Goal: Transaction & Acquisition: Book appointment/travel/reservation

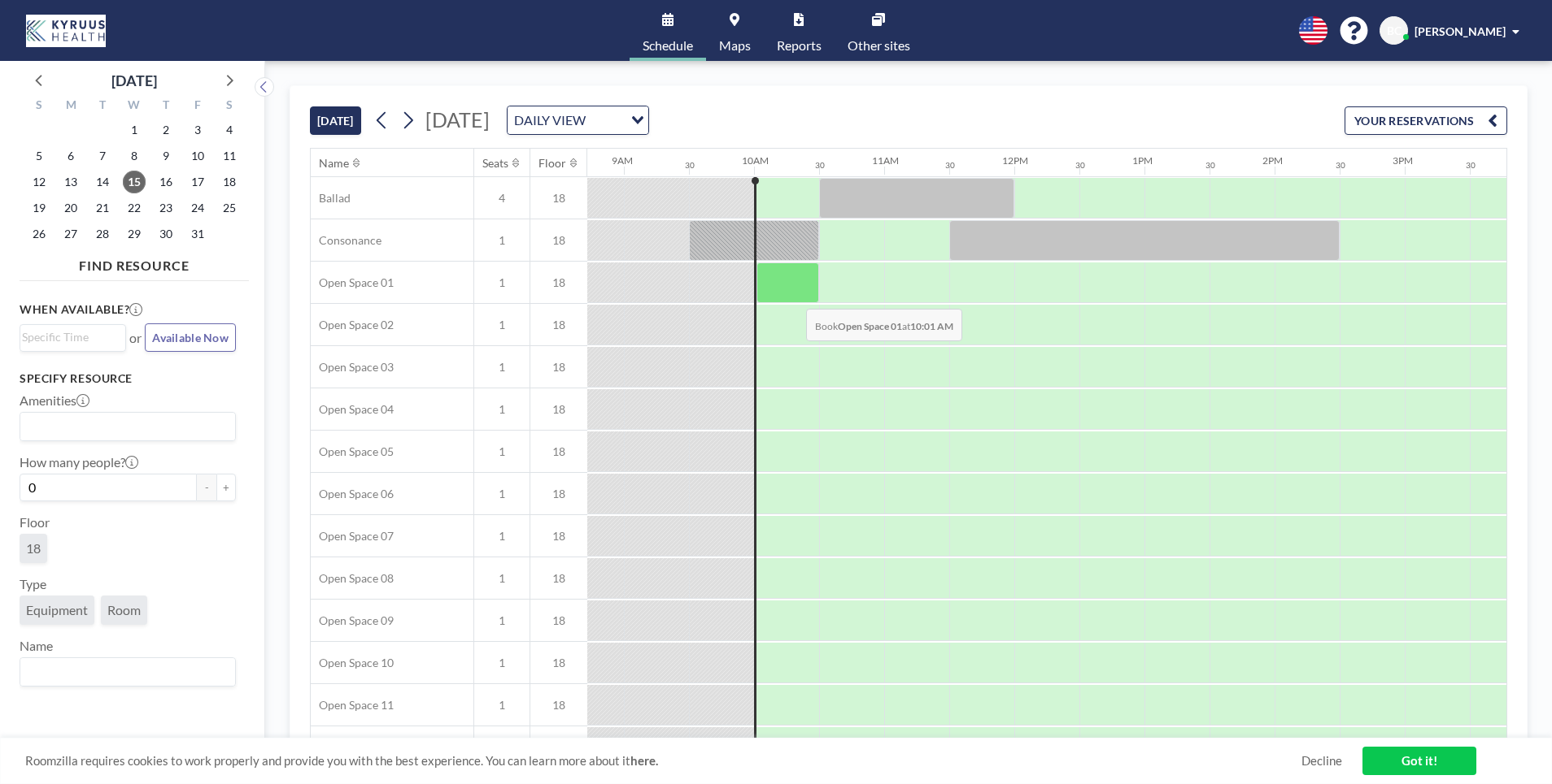
scroll to position [0, 1133]
click at [409, 126] on icon at bounding box center [408, 120] width 9 height 17
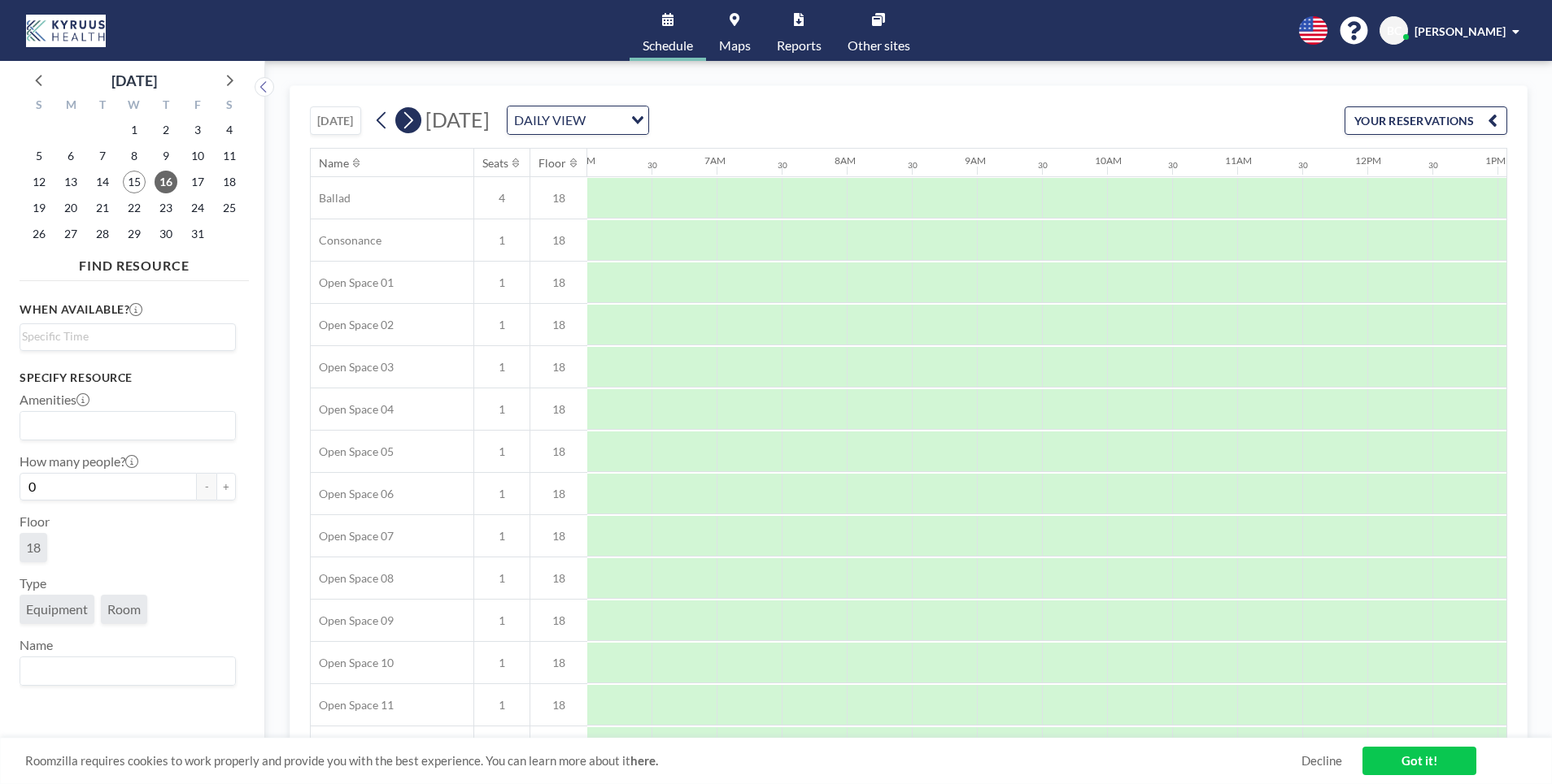
click at [409, 126] on icon at bounding box center [408, 120] width 9 height 17
click at [409, 125] on icon at bounding box center [408, 120] width 9 height 17
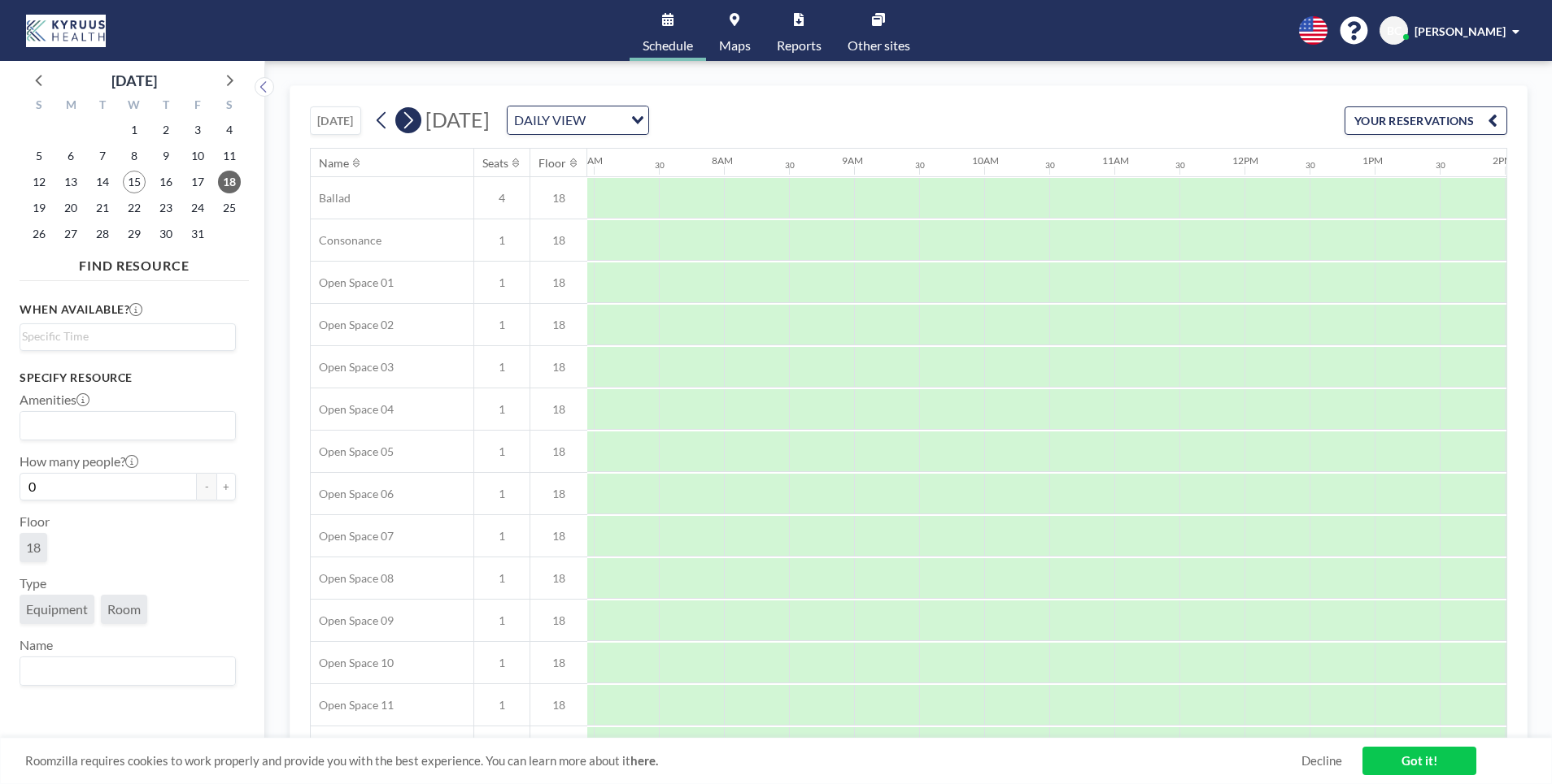
scroll to position [0, 0]
click at [409, 125] on icon at bounding box center [408, 120] width 9 height 17
click at [1311, 764] on link "Decline" at bounding box center [1322, 761] width 41 height 15
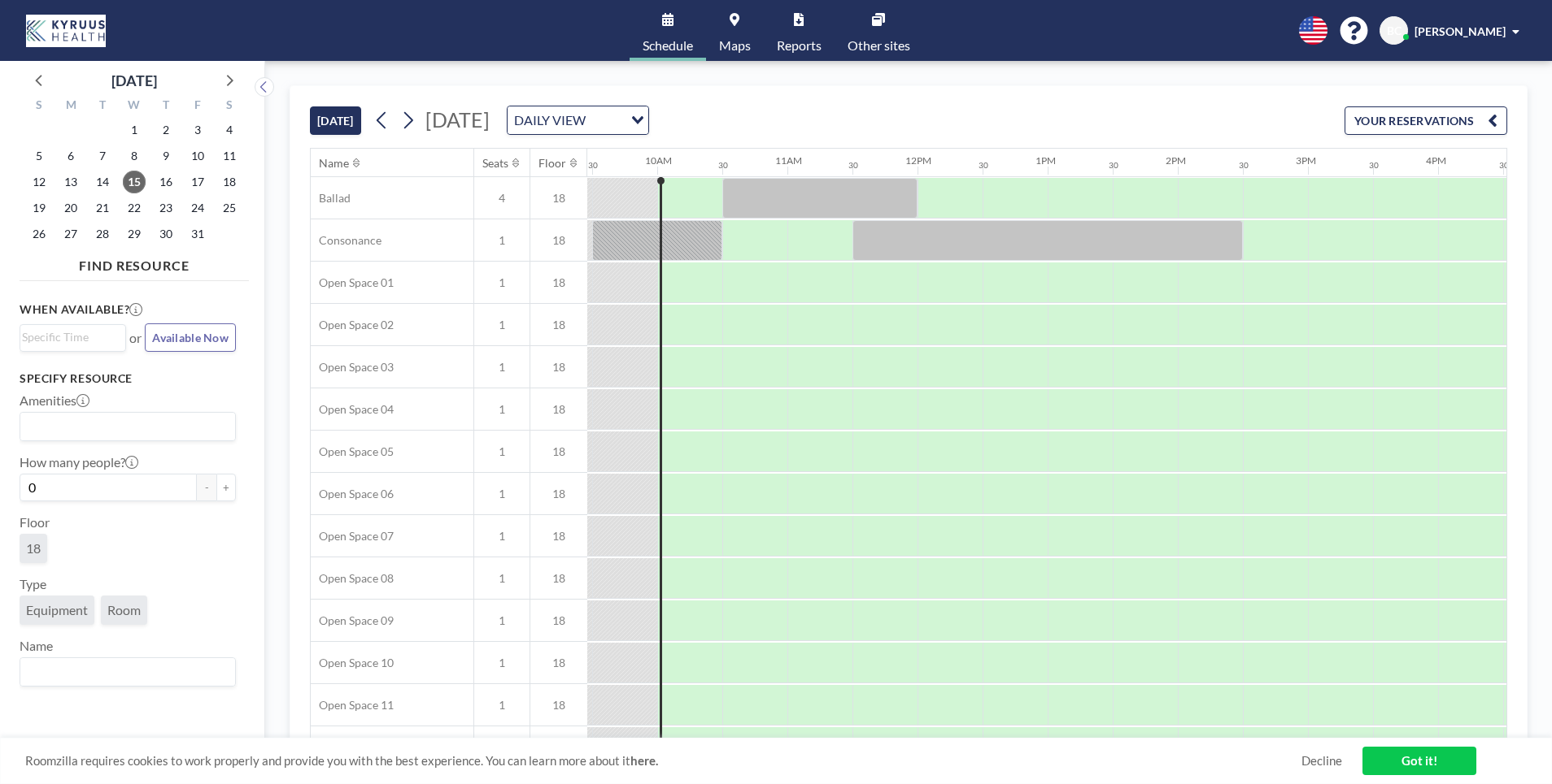
scroll to position [0, 1236]
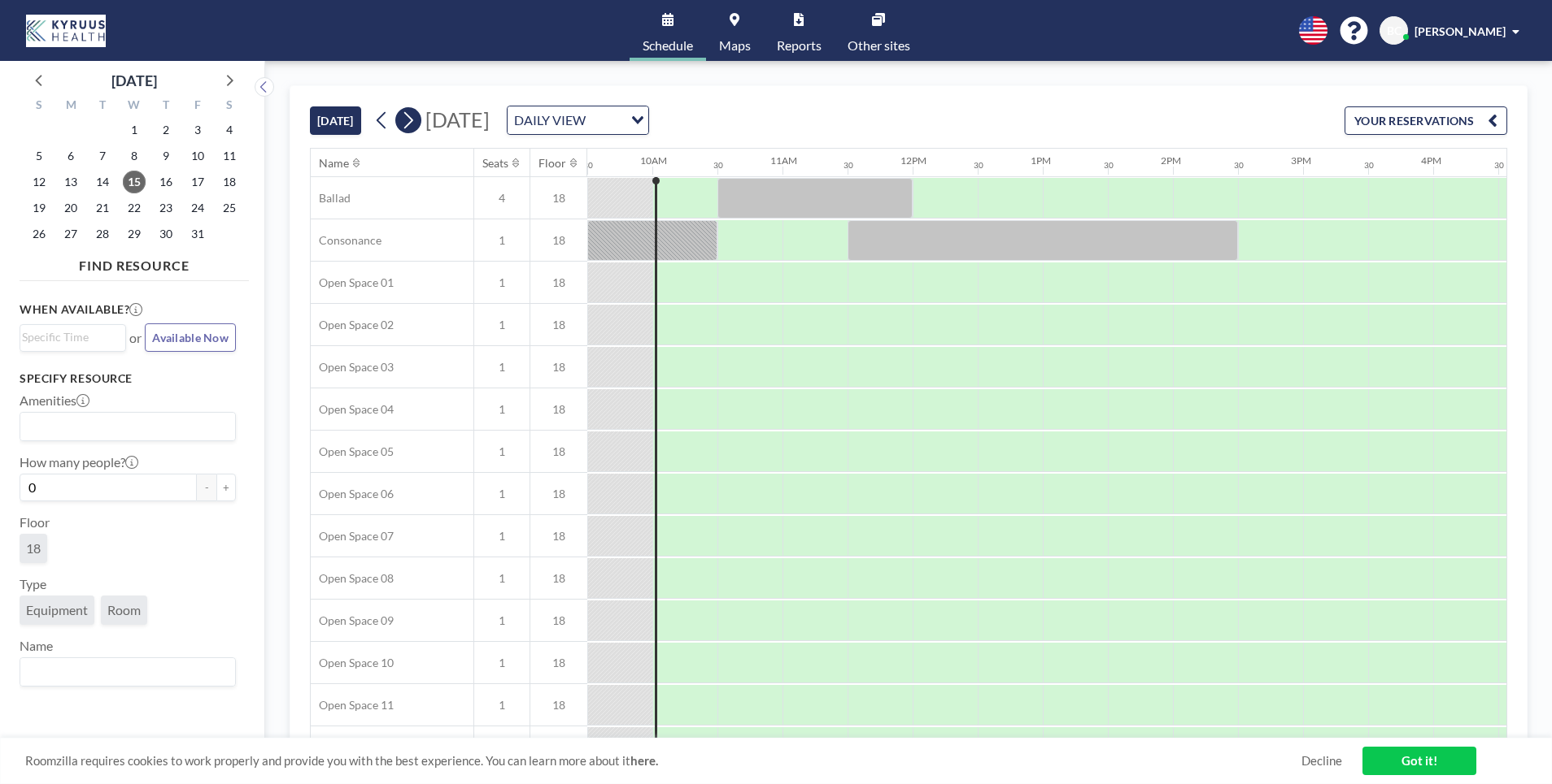
click at [412, 118] on icon at bounding box center [407, 119] width 15 height 24
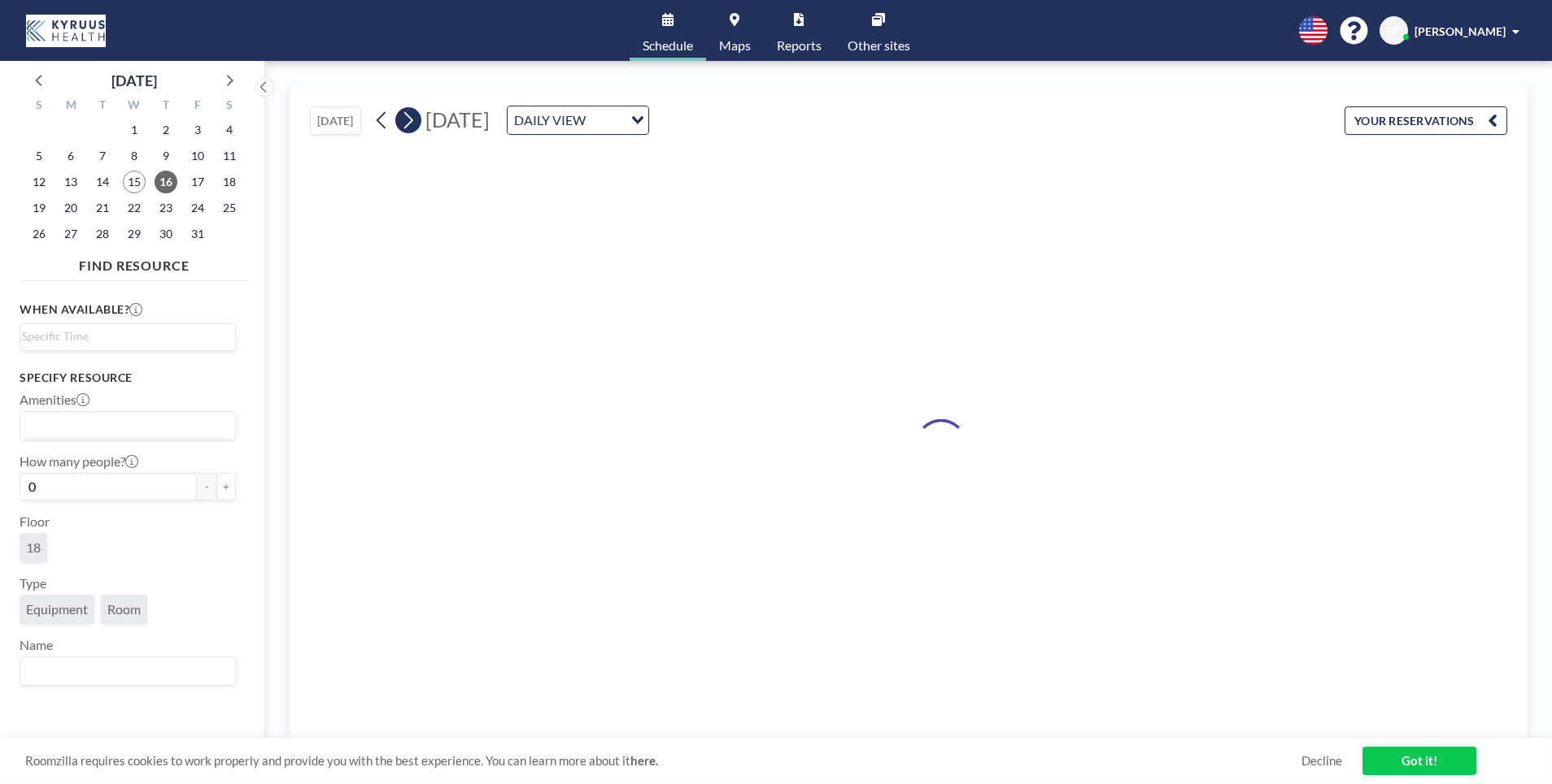
click at [412, 118] on icon at bounding box center [407, 119] width 15 height 24
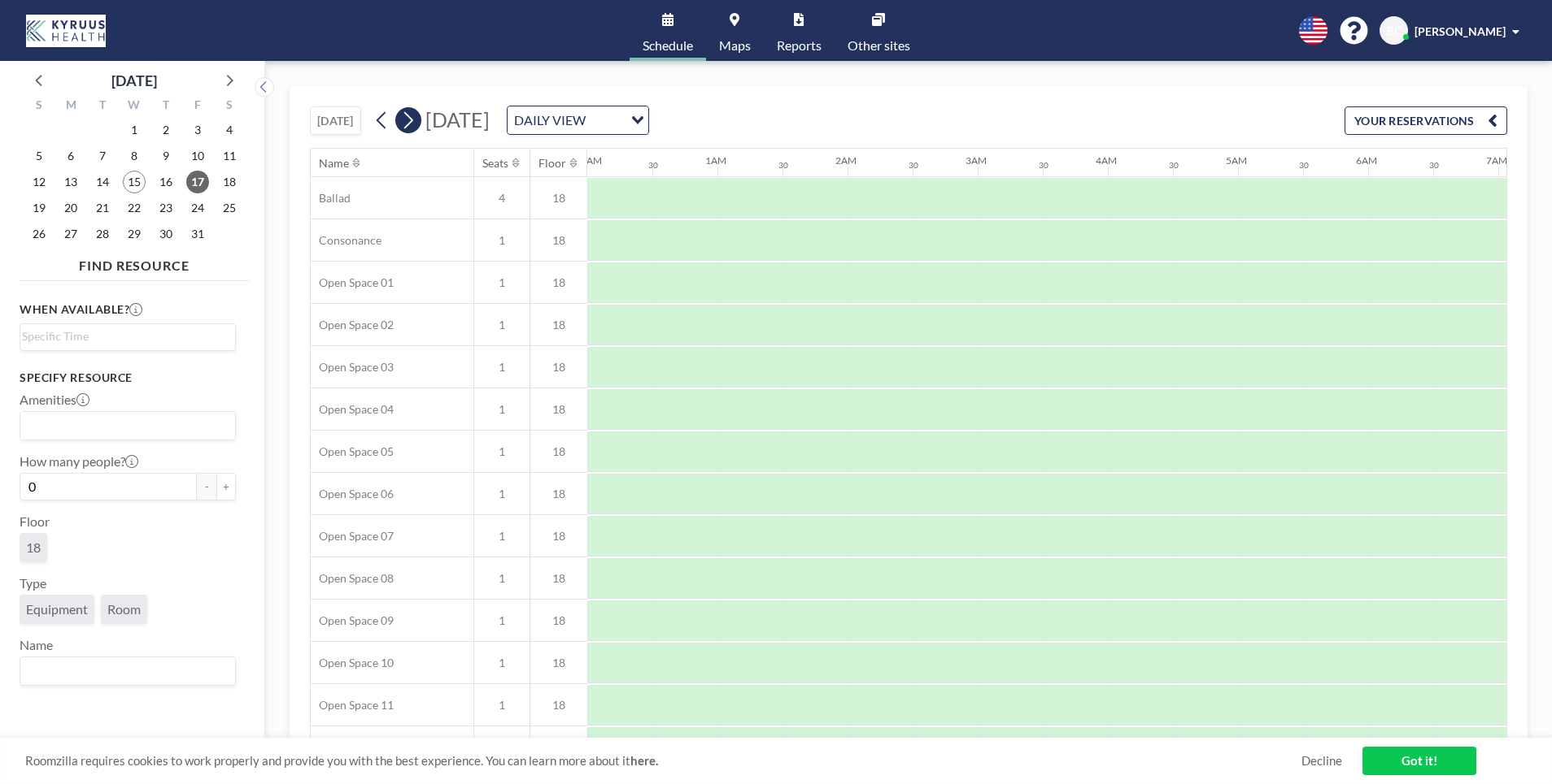
scroll to position [0, 873]
click at [412, 118] on icon at bounding box center [407, 119] width 15 height 24
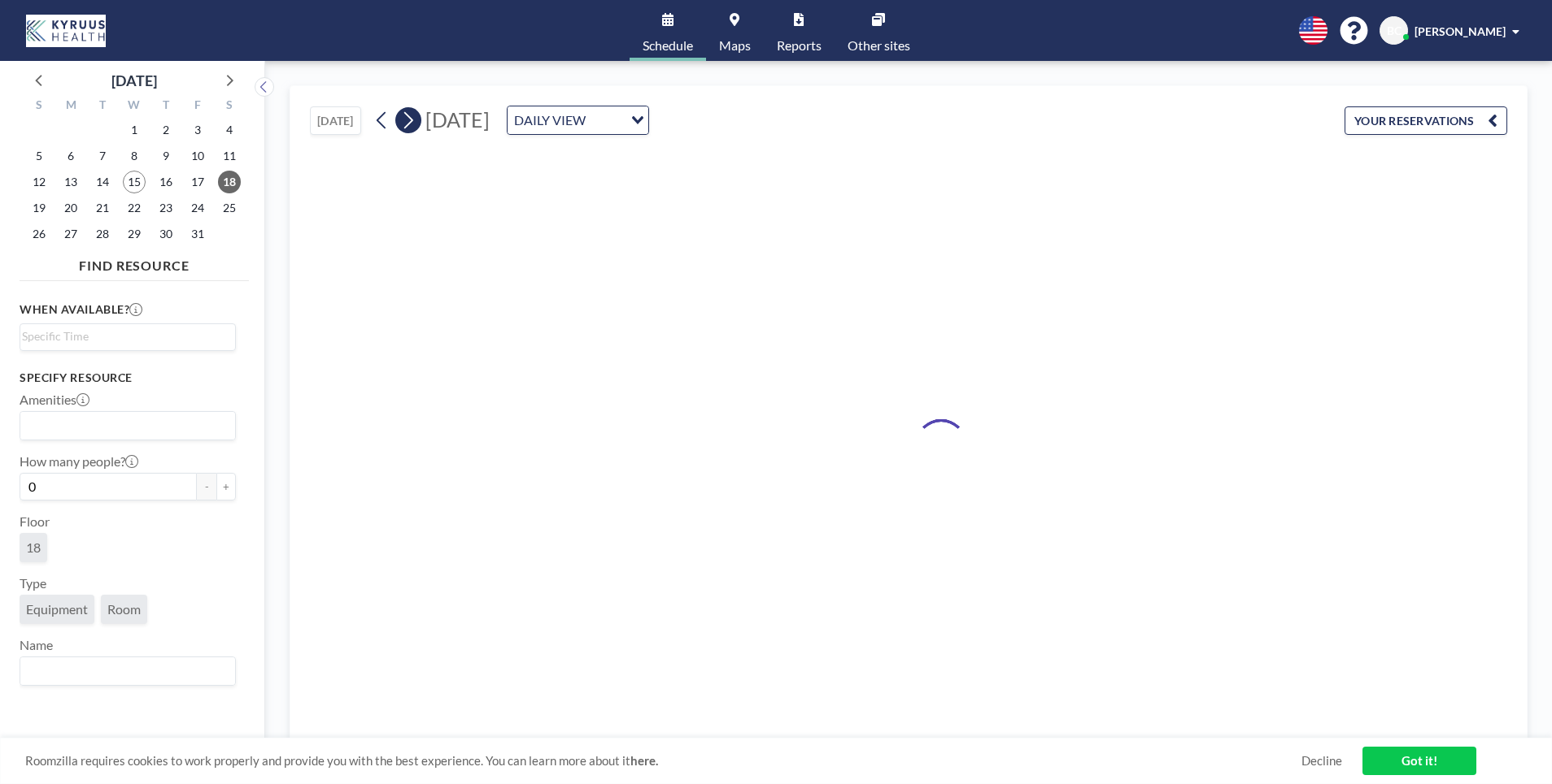
click at [412, 118] on icon at bounding box center [407, 119] width 15 height 24
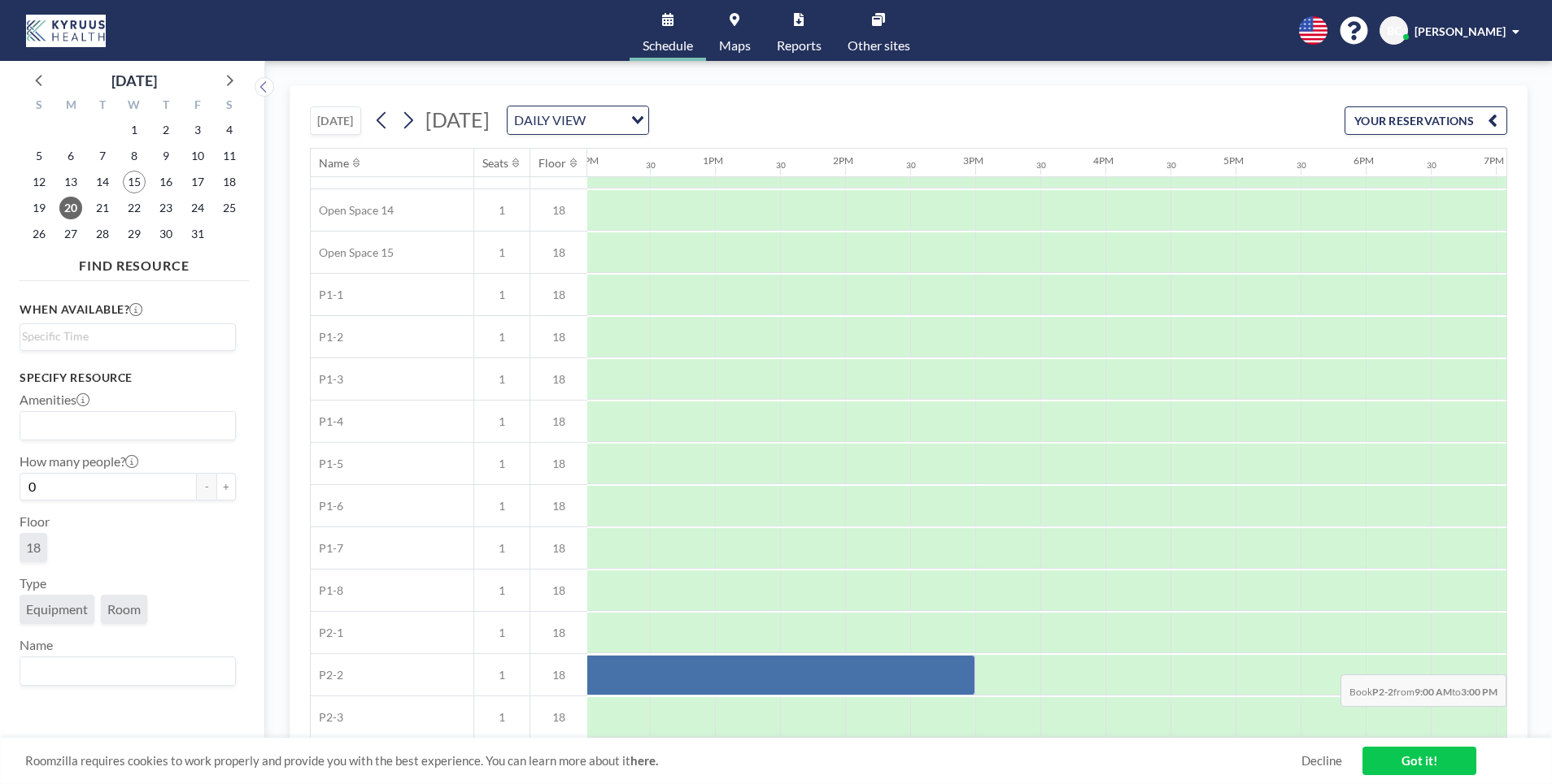
scroll to position [622, 1619]
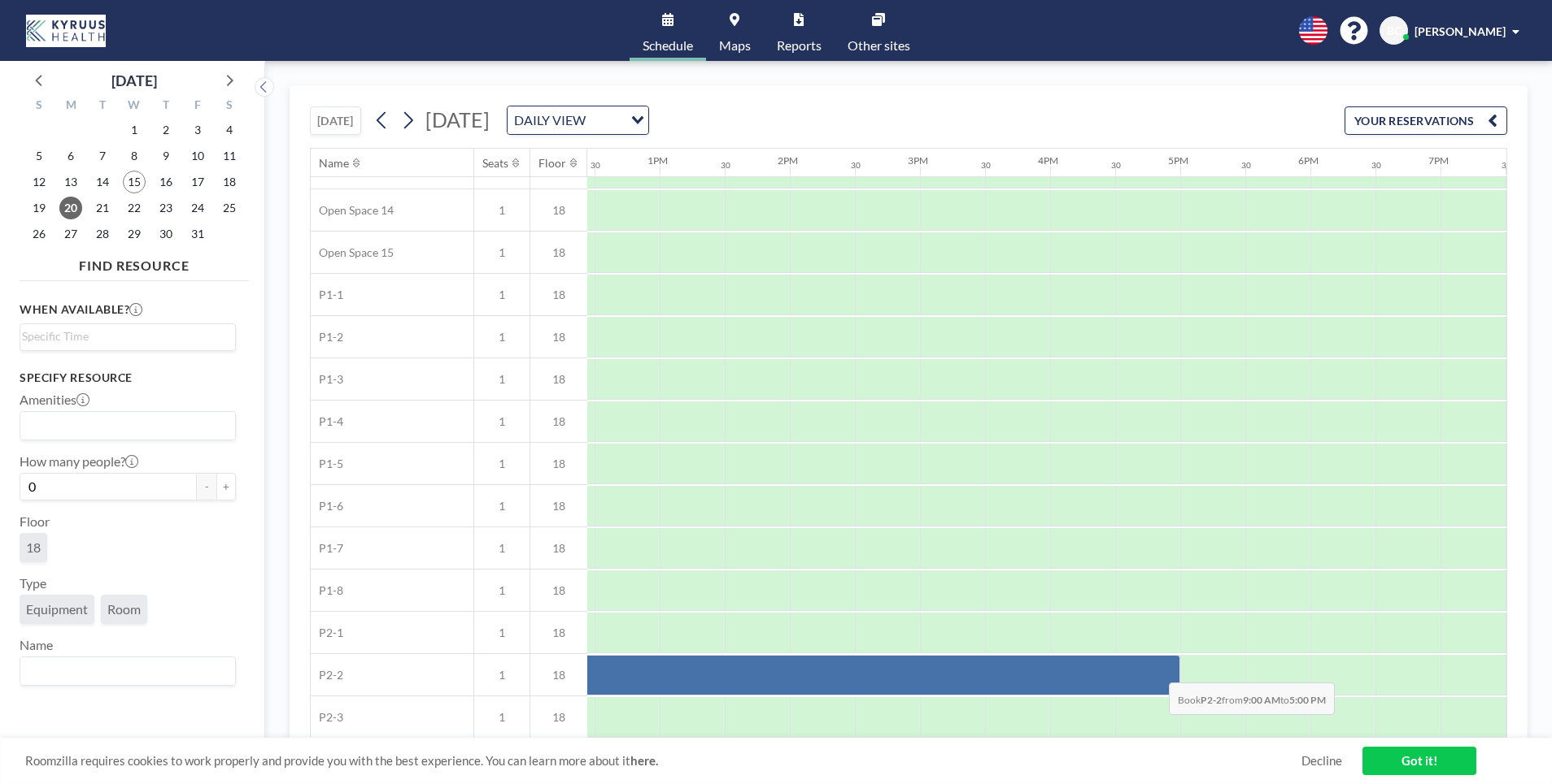
drag, startPoint x: 825, startPoint y: 675, endPoint x: 1155, endPoint y: 671, distance: 330.0
click at [1155, 671] on div at bounding box center [660, 675] width 1041 height 41
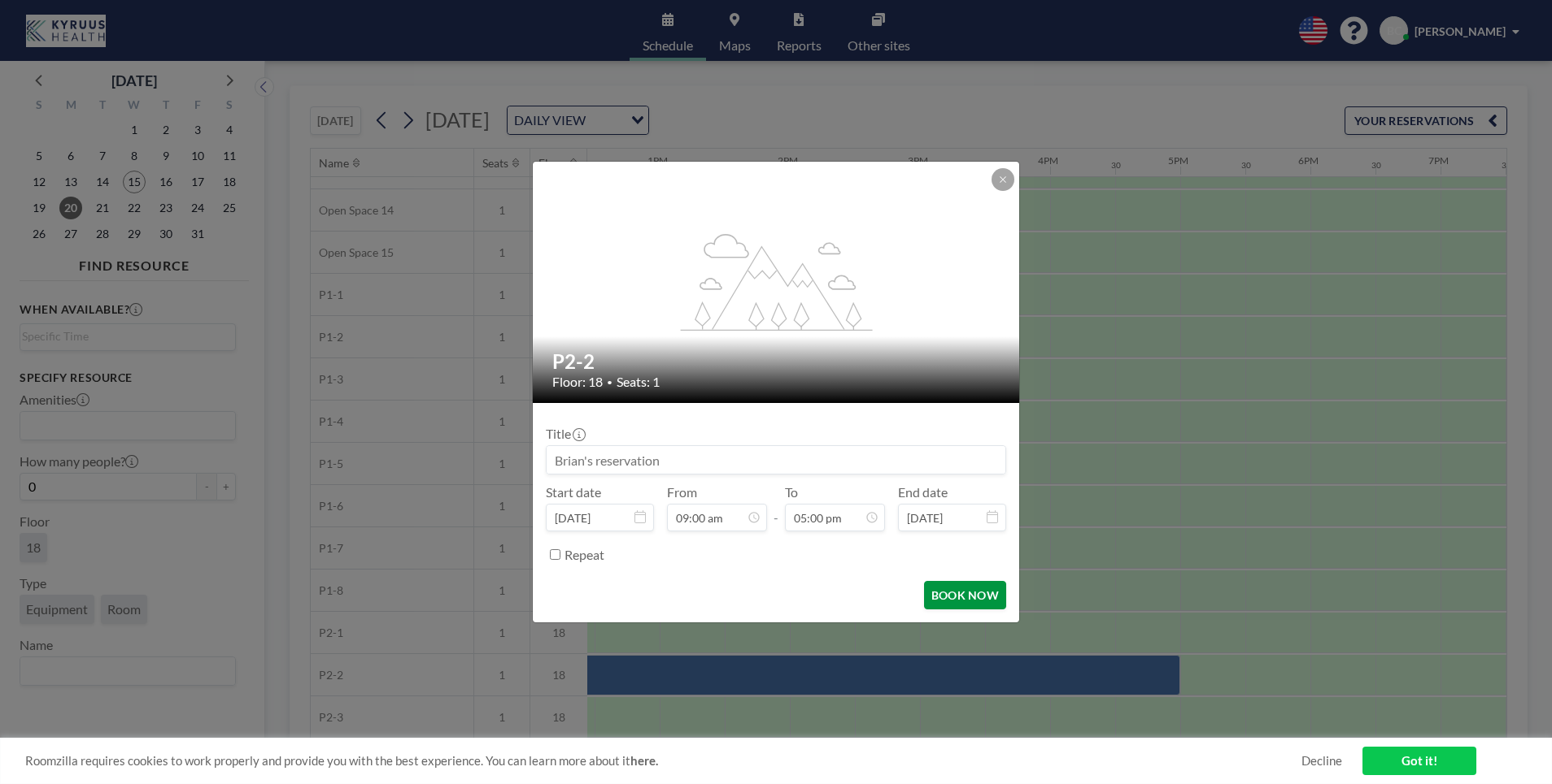
click at [985, 595] on button "BOOK NOW" at bounding box center [965, 595] width 82 height 29
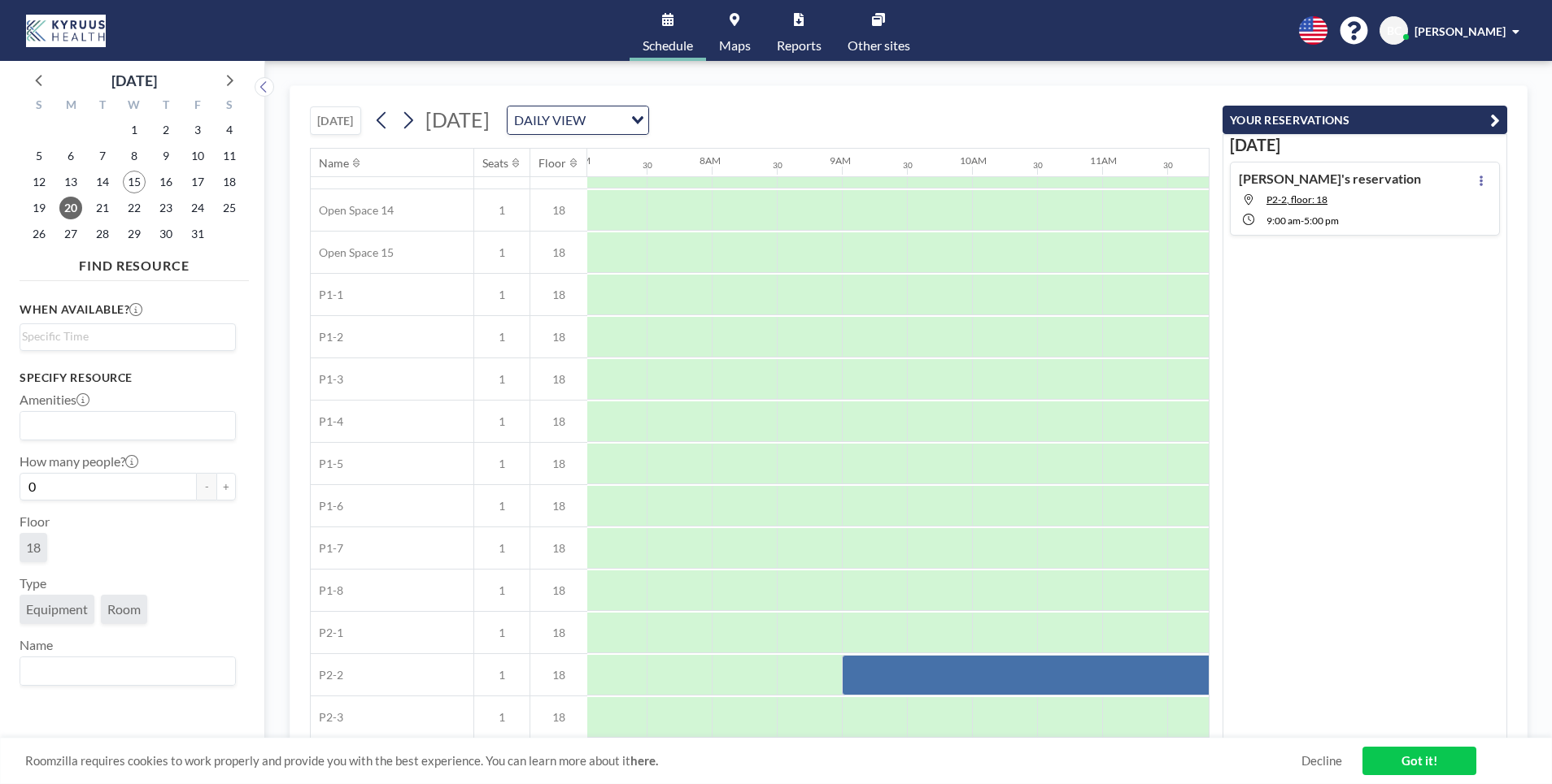
scroll to position [622, 916]
click at [928, 677] on div at bounding box center [1362, 675] width 1041 height 41
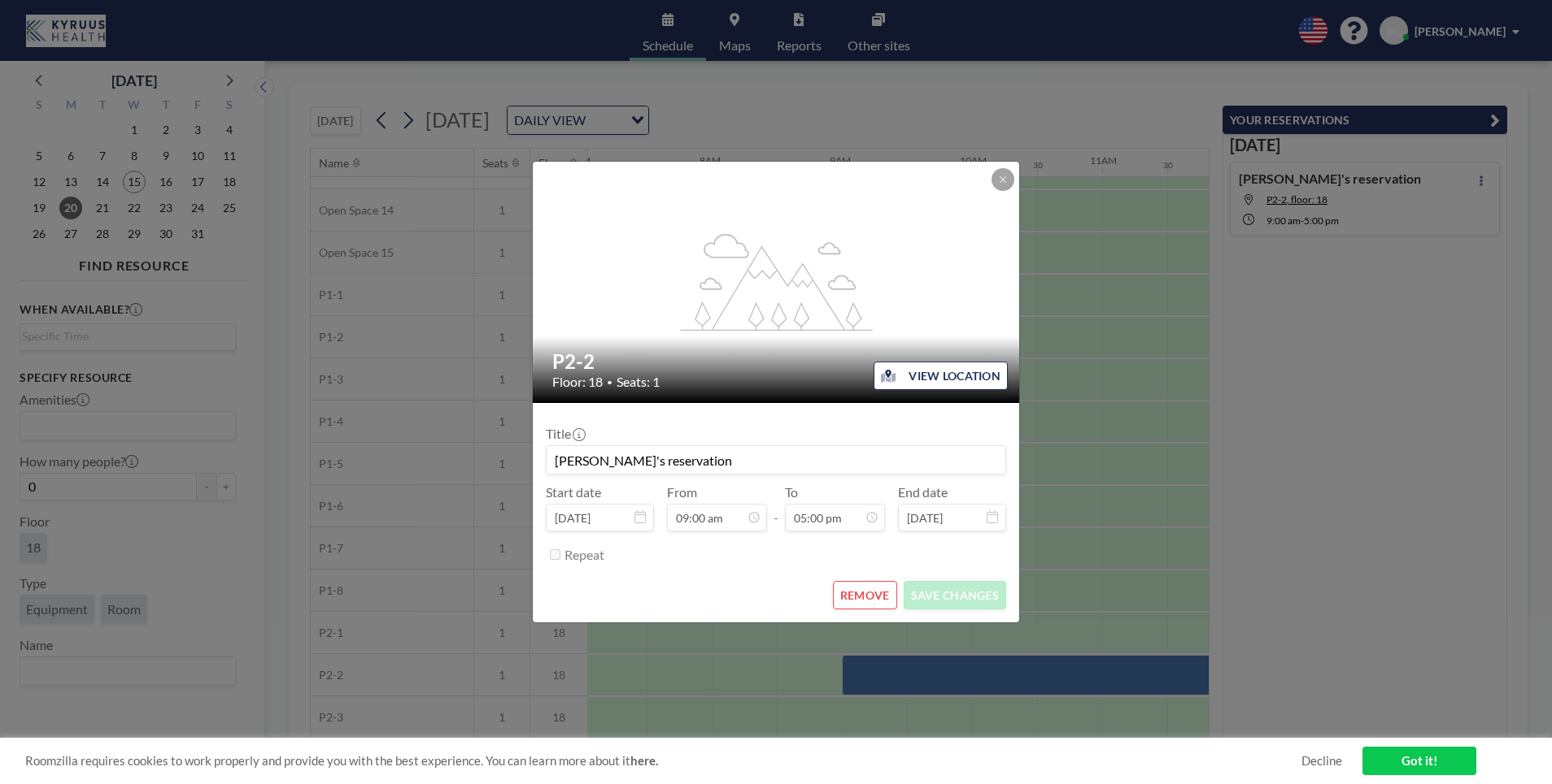
click at [857, 586] on button "REMOVE" at bounding box center [865, 595] width 64 height 29
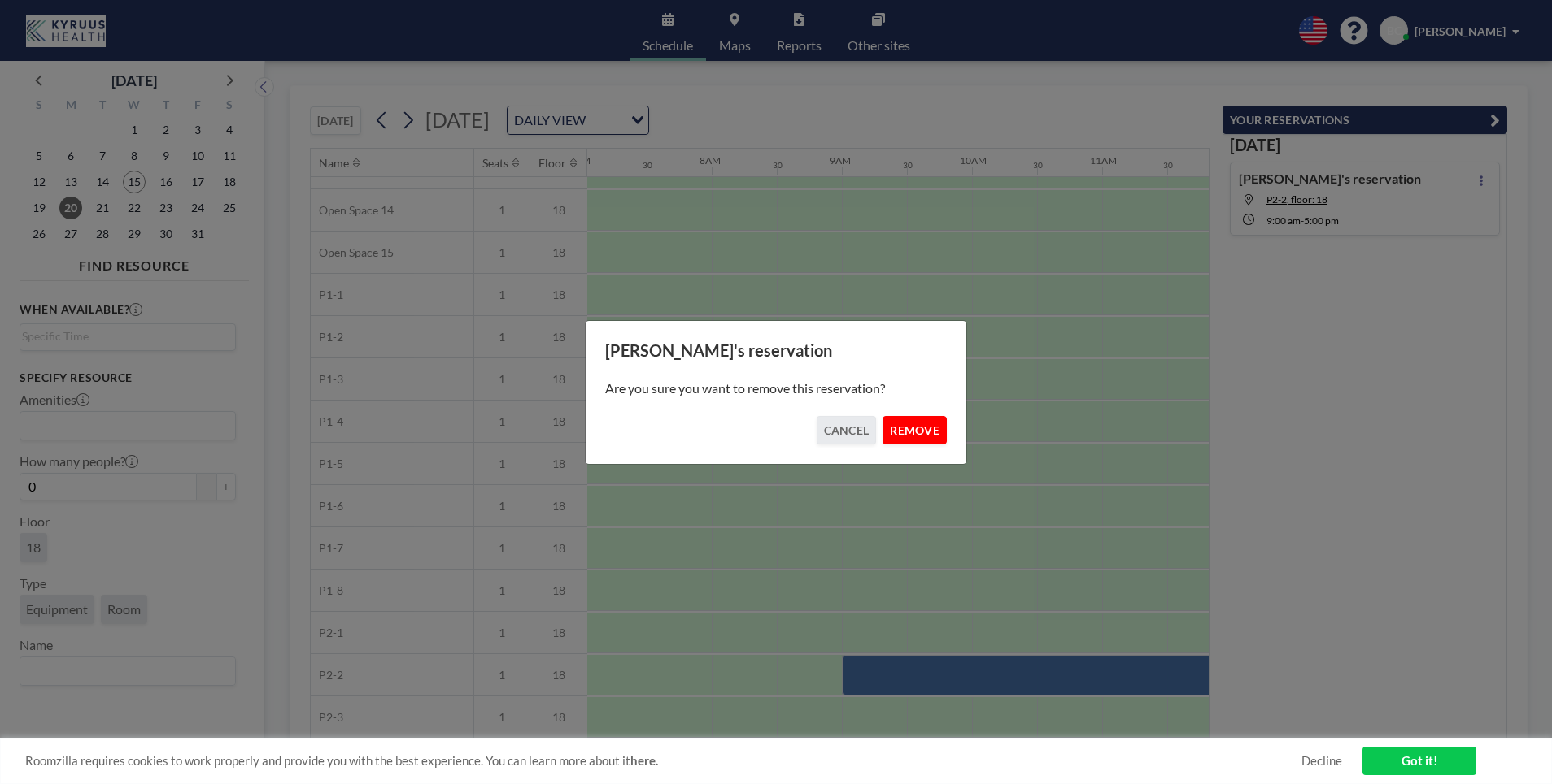
click at [919, 438] on button "REMOVE" at bounding box center [915, 430] width 64 height 29
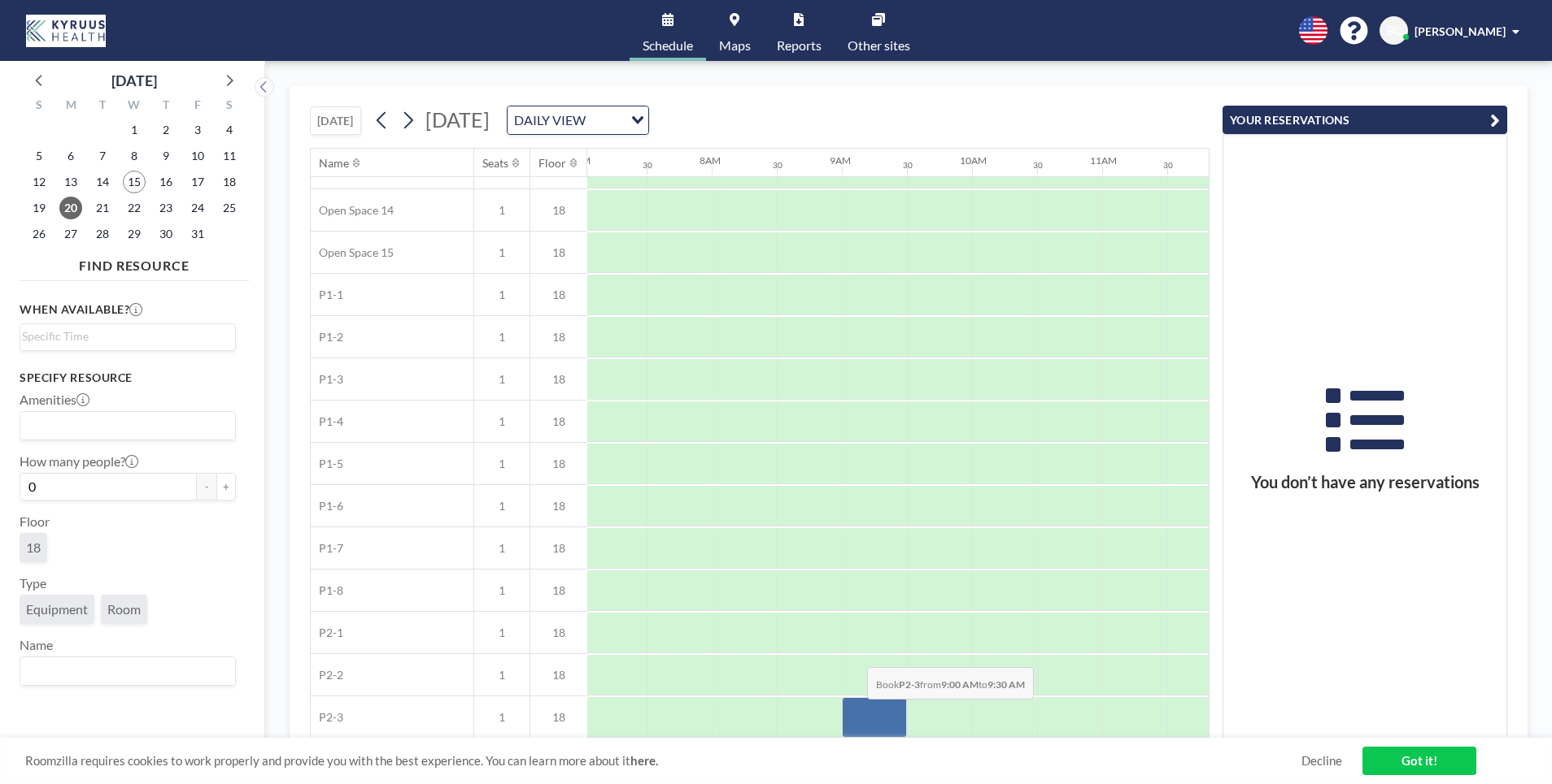
click at [854, 711] on div at bounding box center [874, 718] width 65 height 41
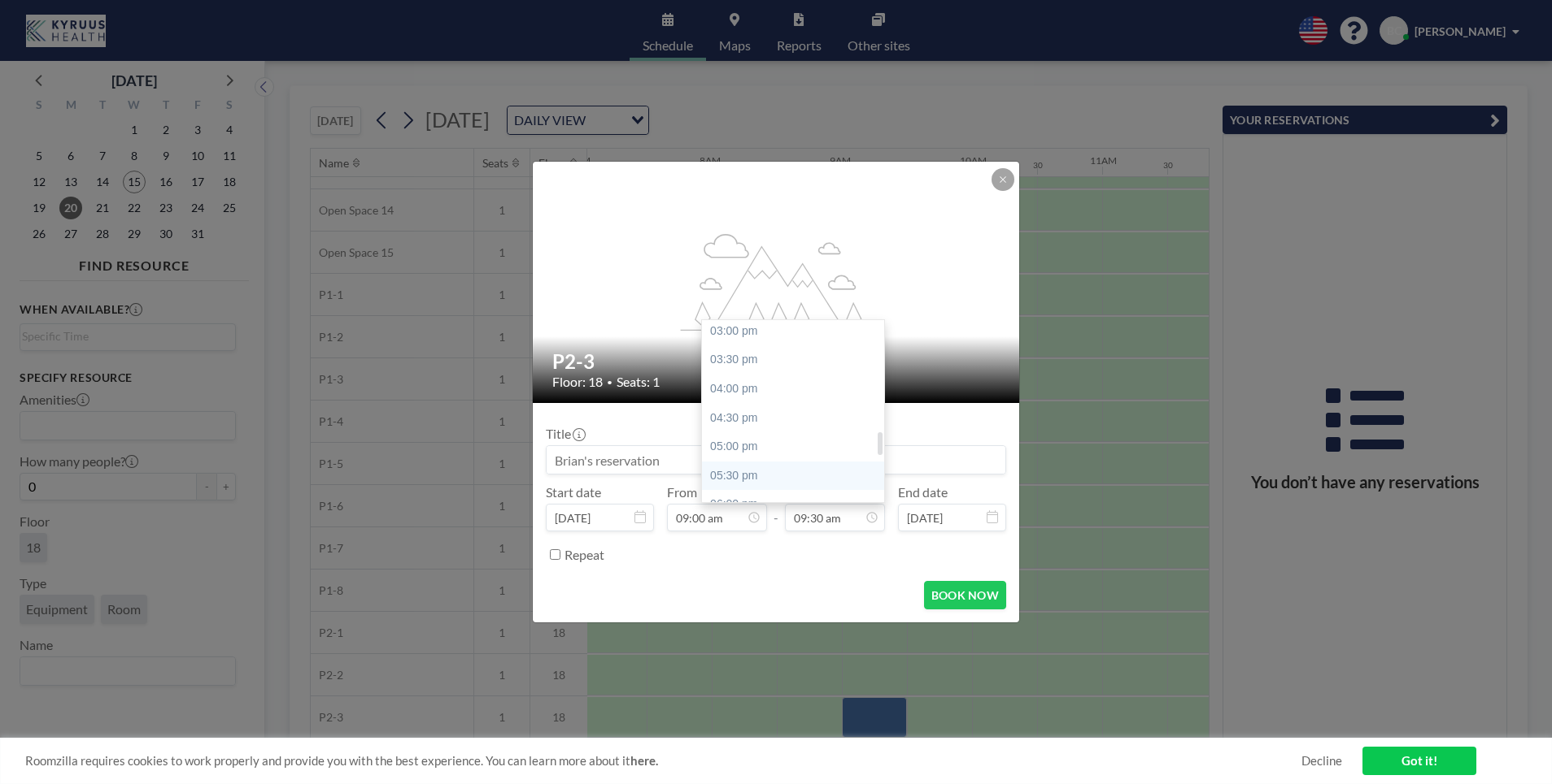
scroll to position [874, 0]
click at [737, 432] on div "05:00 pm" at bounding box center [792, 445] width 182 height 29
type input "05:00 pm"
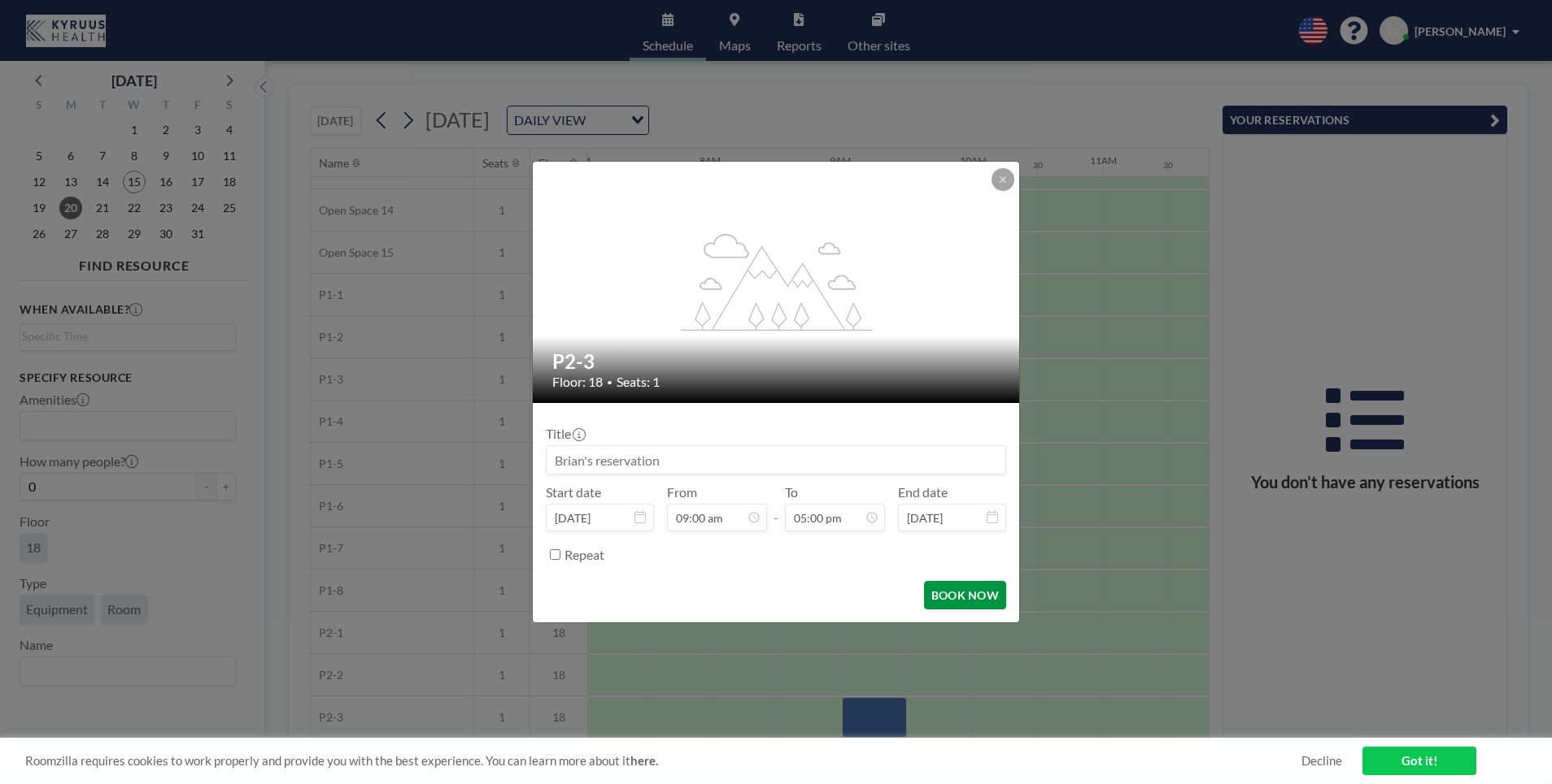
scroll to position [984, 0]
click at [979, 592] on button "BOOK NOW" at bounding box center [965, 595] width 82 height 29
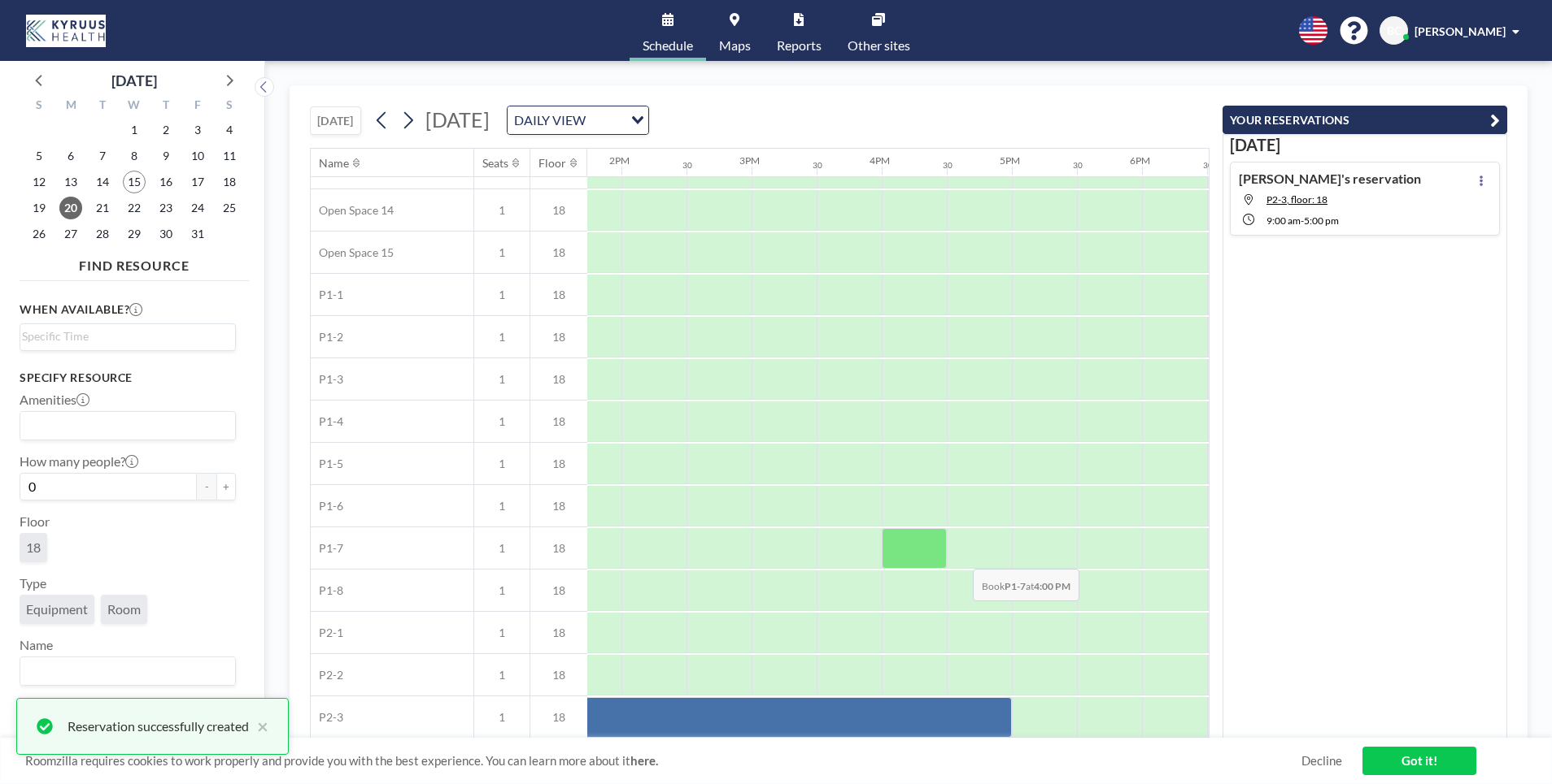
scroll to position [622, 1791]
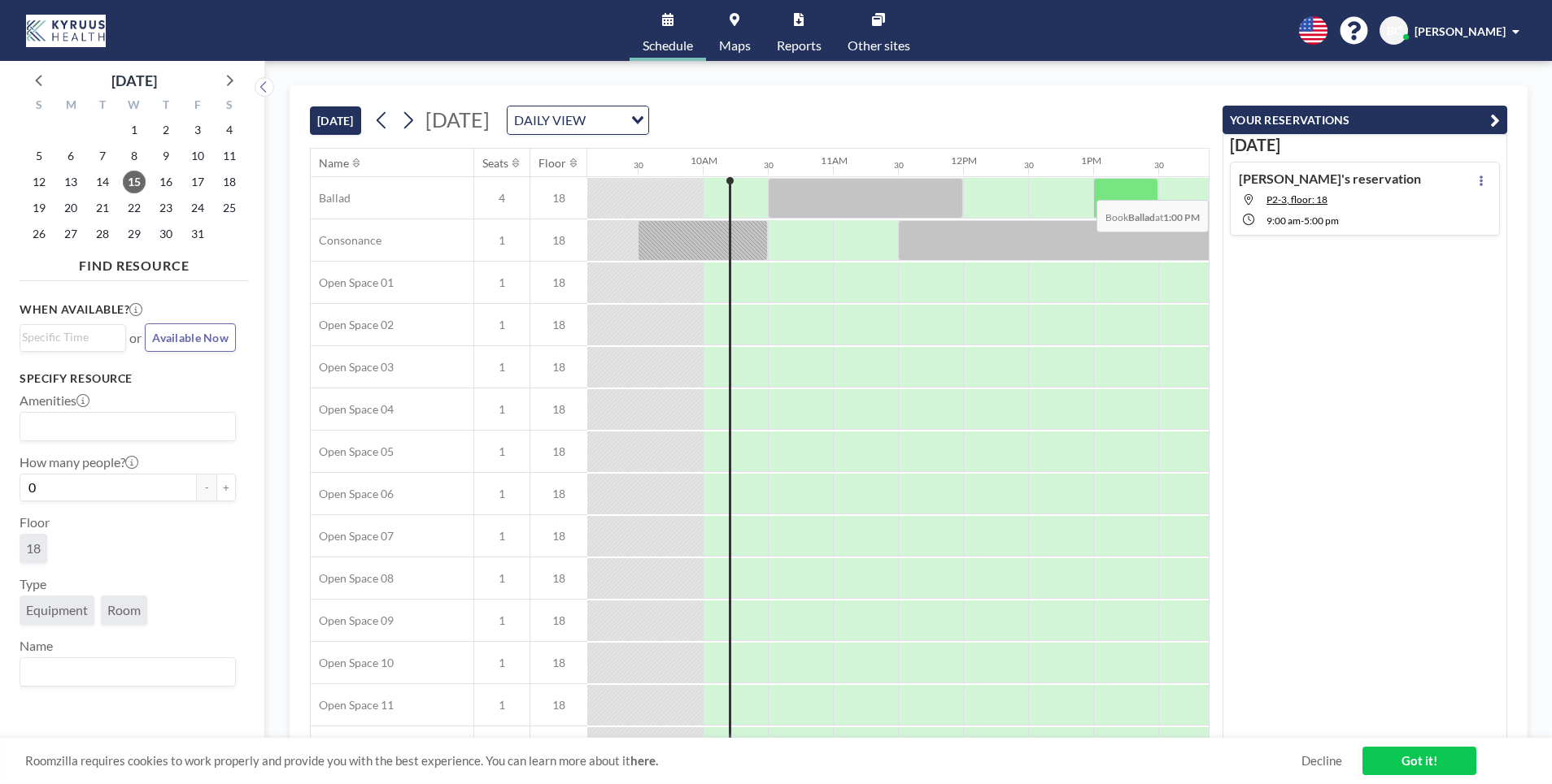
scroll to position [0, 1236]
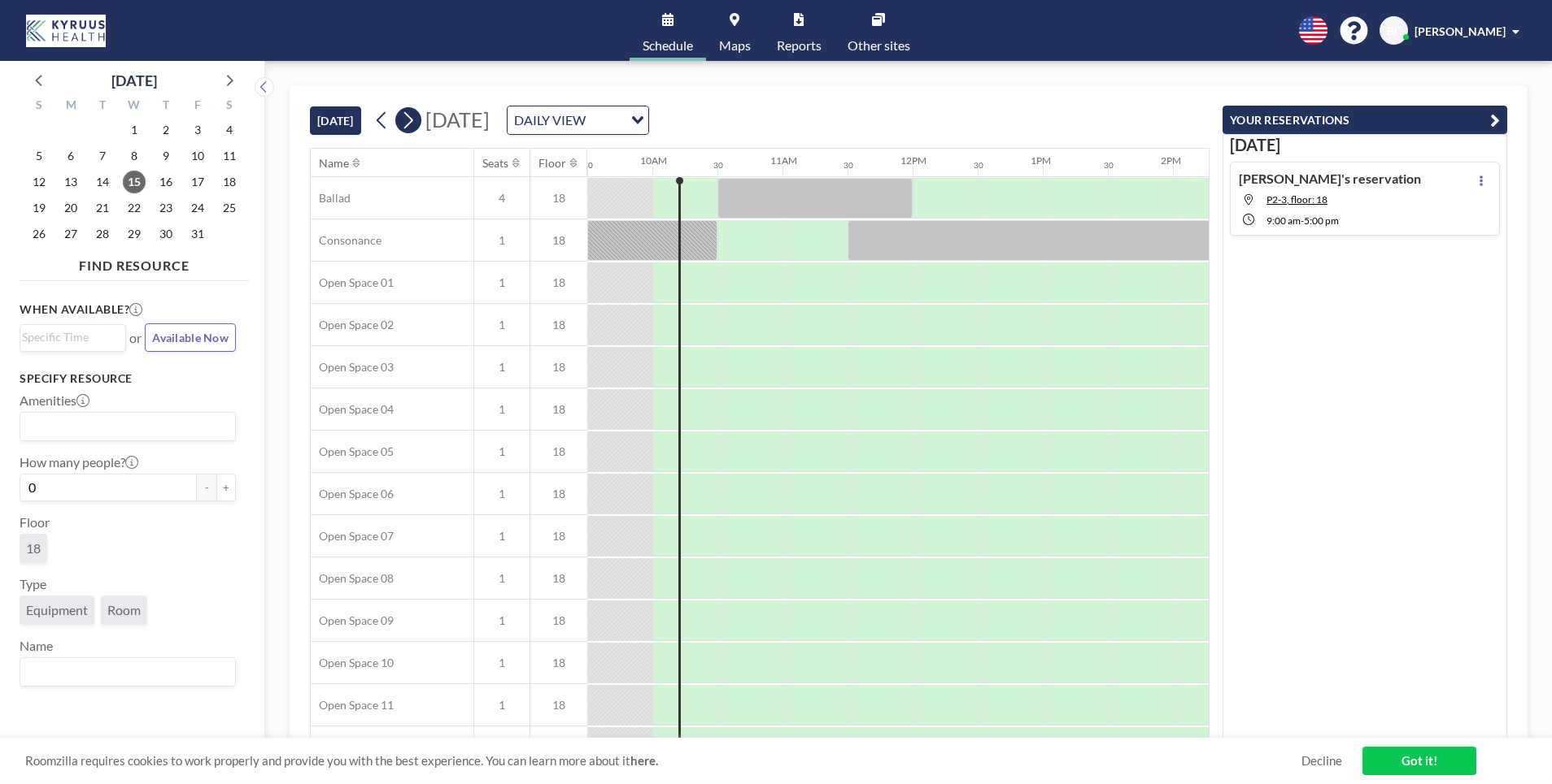
click at [413, 123] on icon at bounding box center [408, 120] width 9 height 17
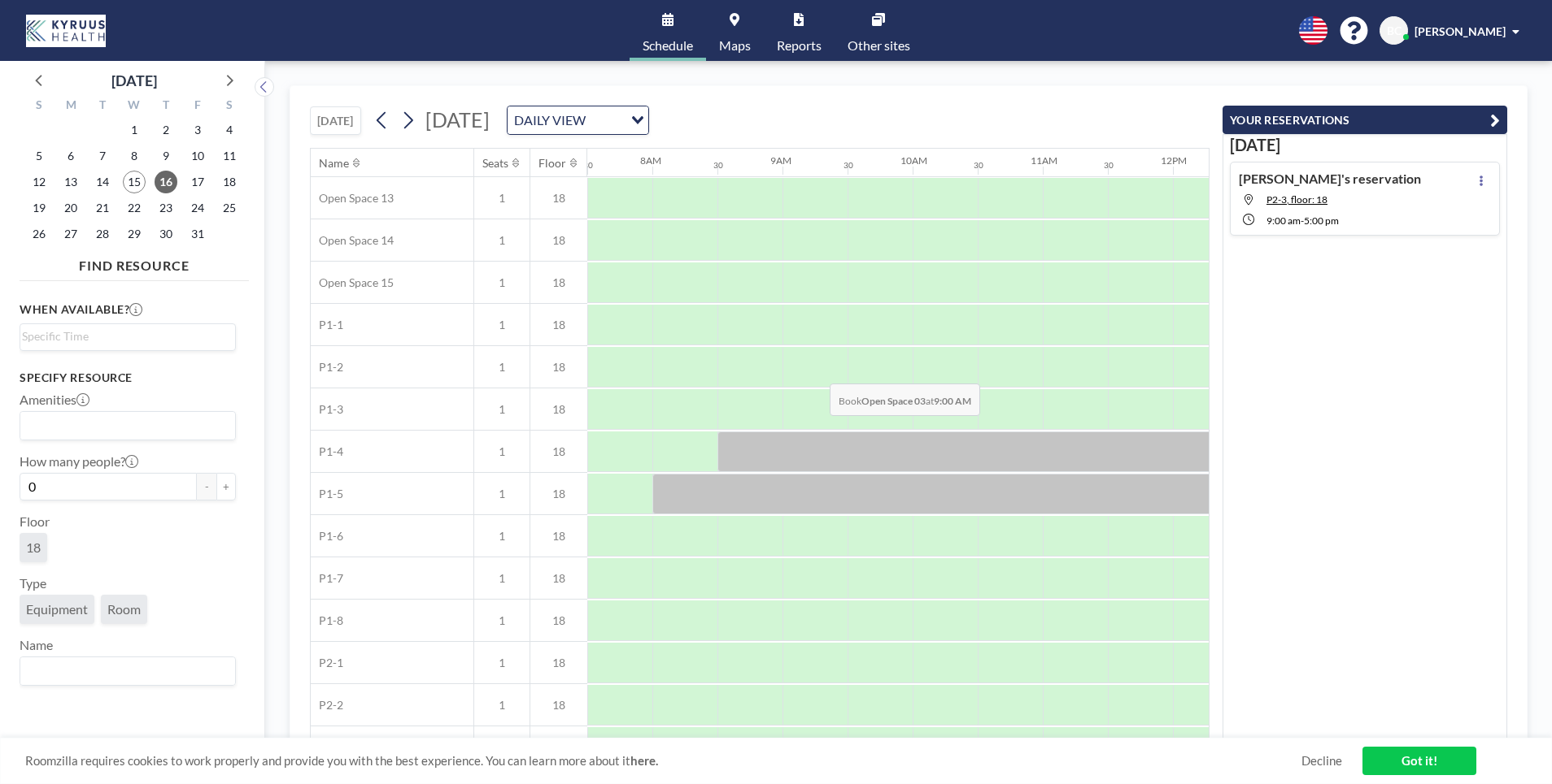
scroll to position [622, 976]
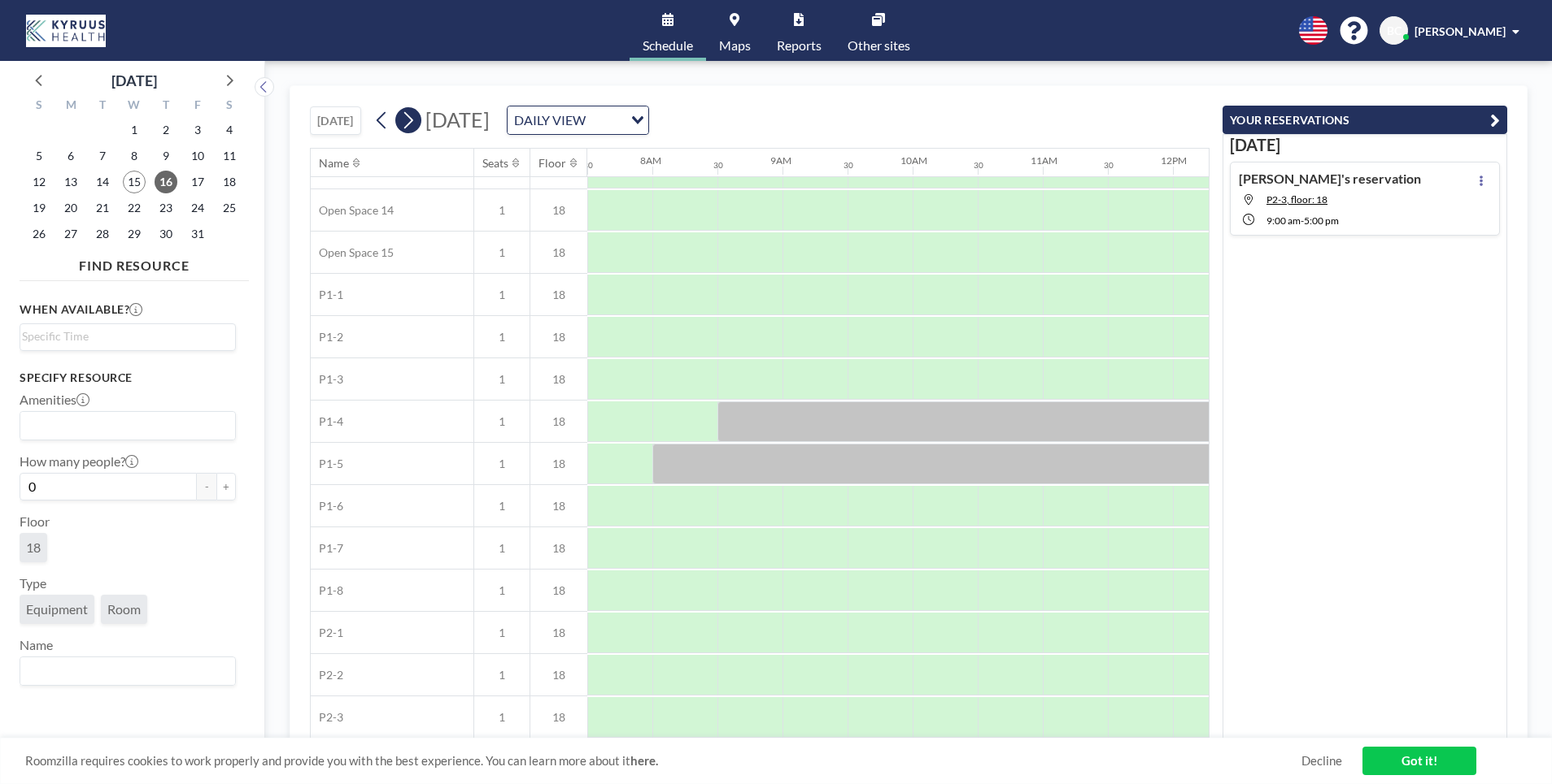
click at [415, 117] on icon at bounding box center [407, 119] width 15 height 24
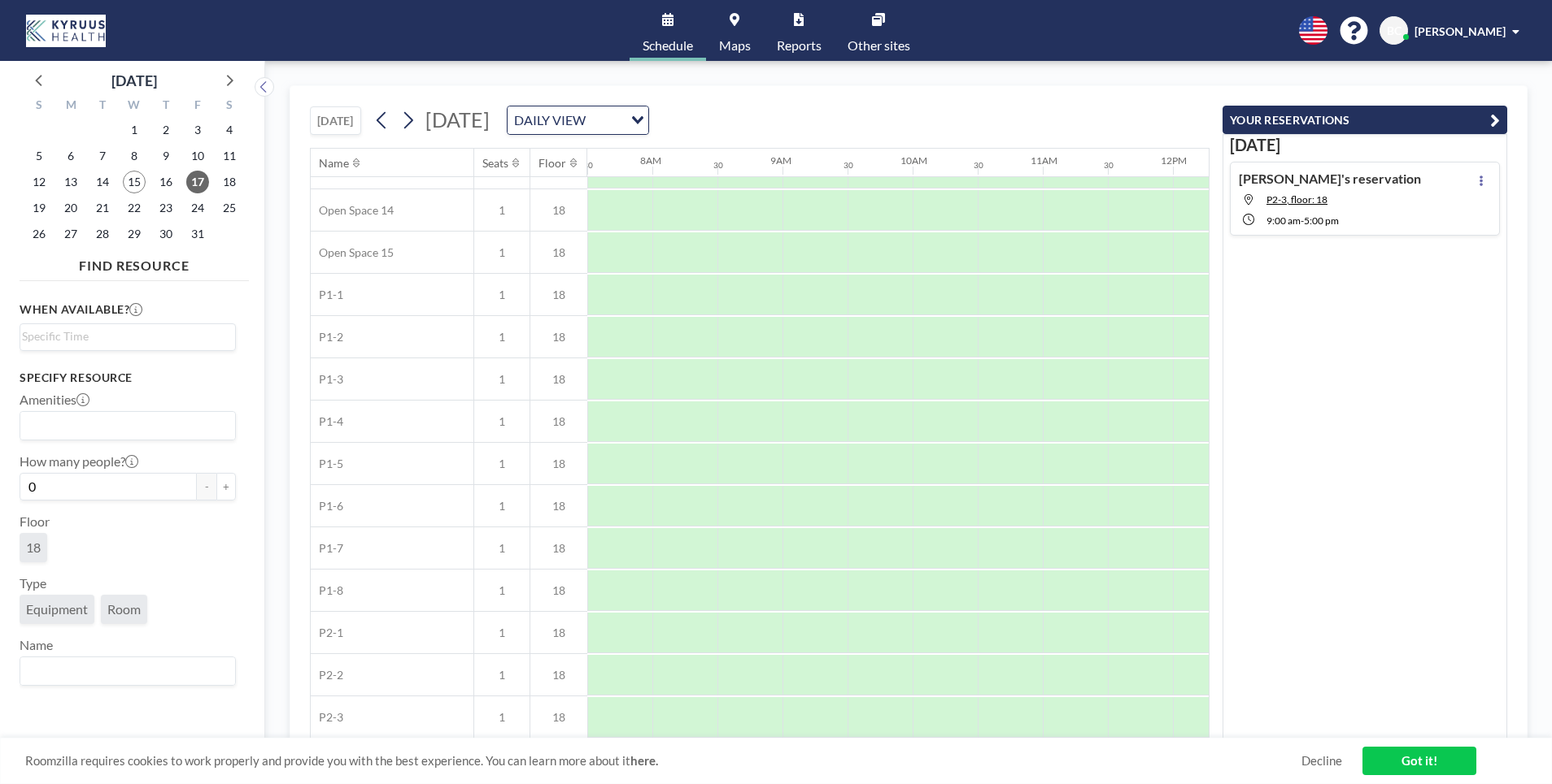
click at [415, 119] on icon at bounding box center [407, 119] width 15 height 24
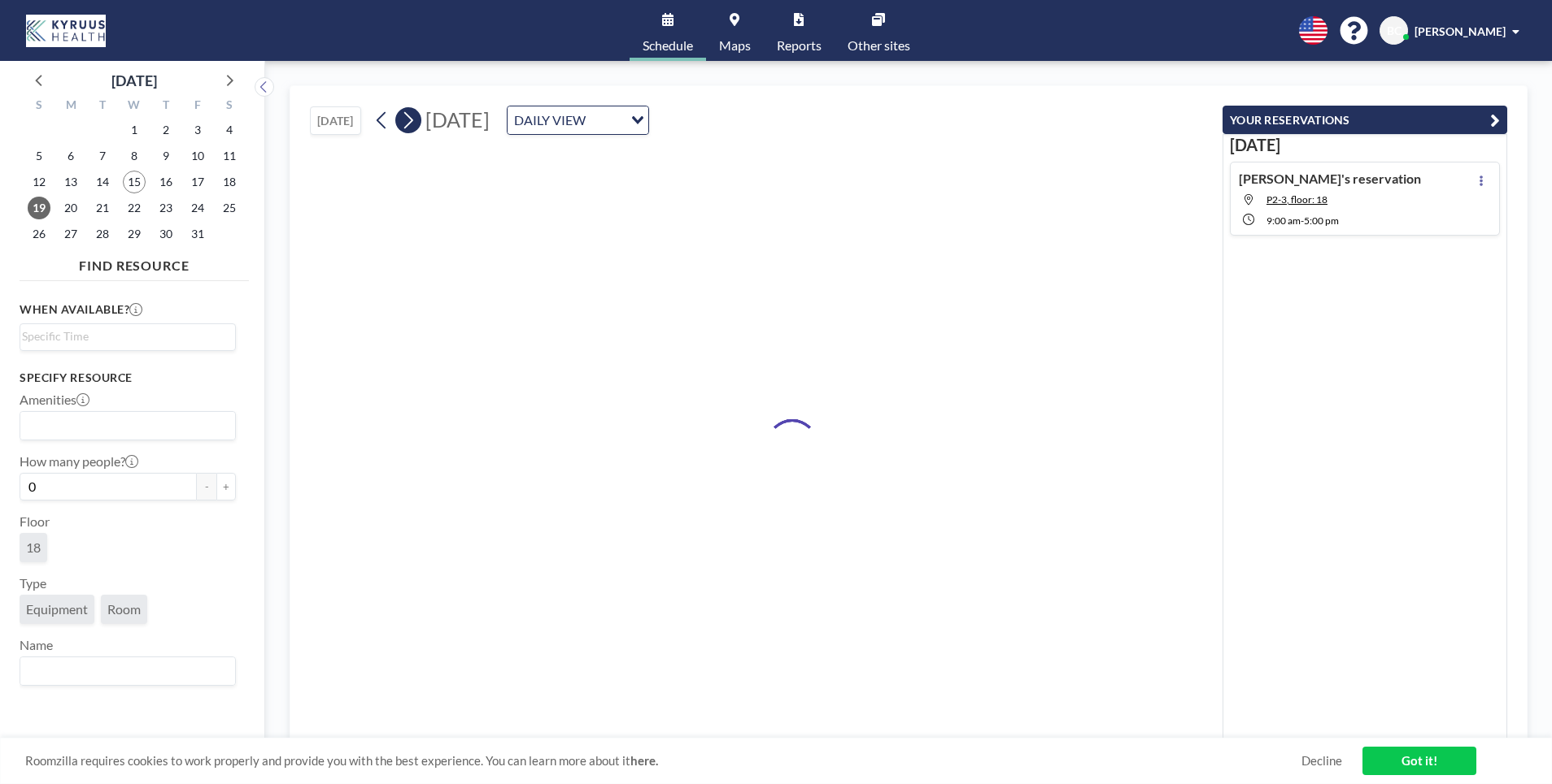
click at [415, 119] on icon at bounding box center [407, 119] width 15 height 24
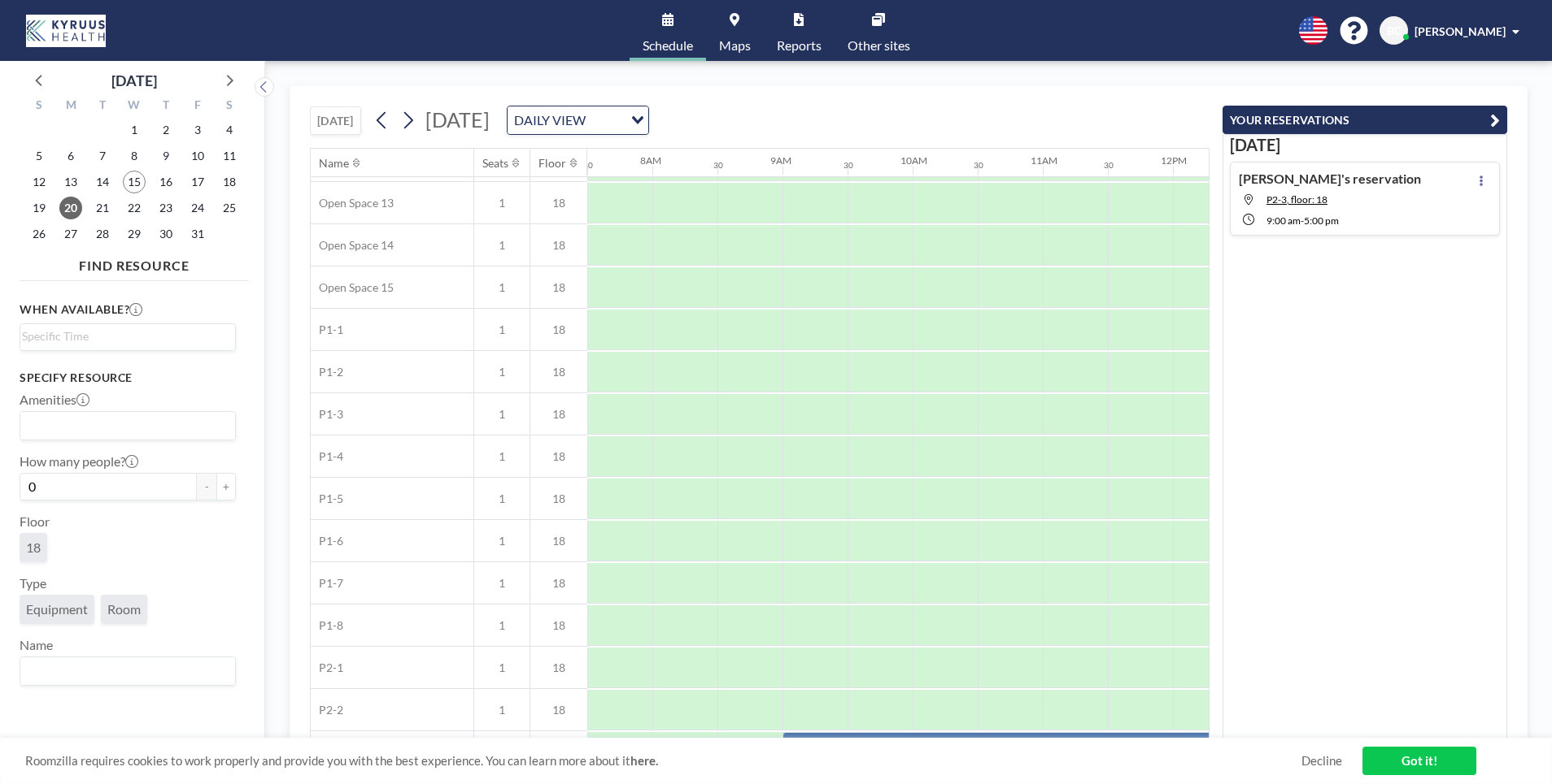
scroll to position [622, 976]
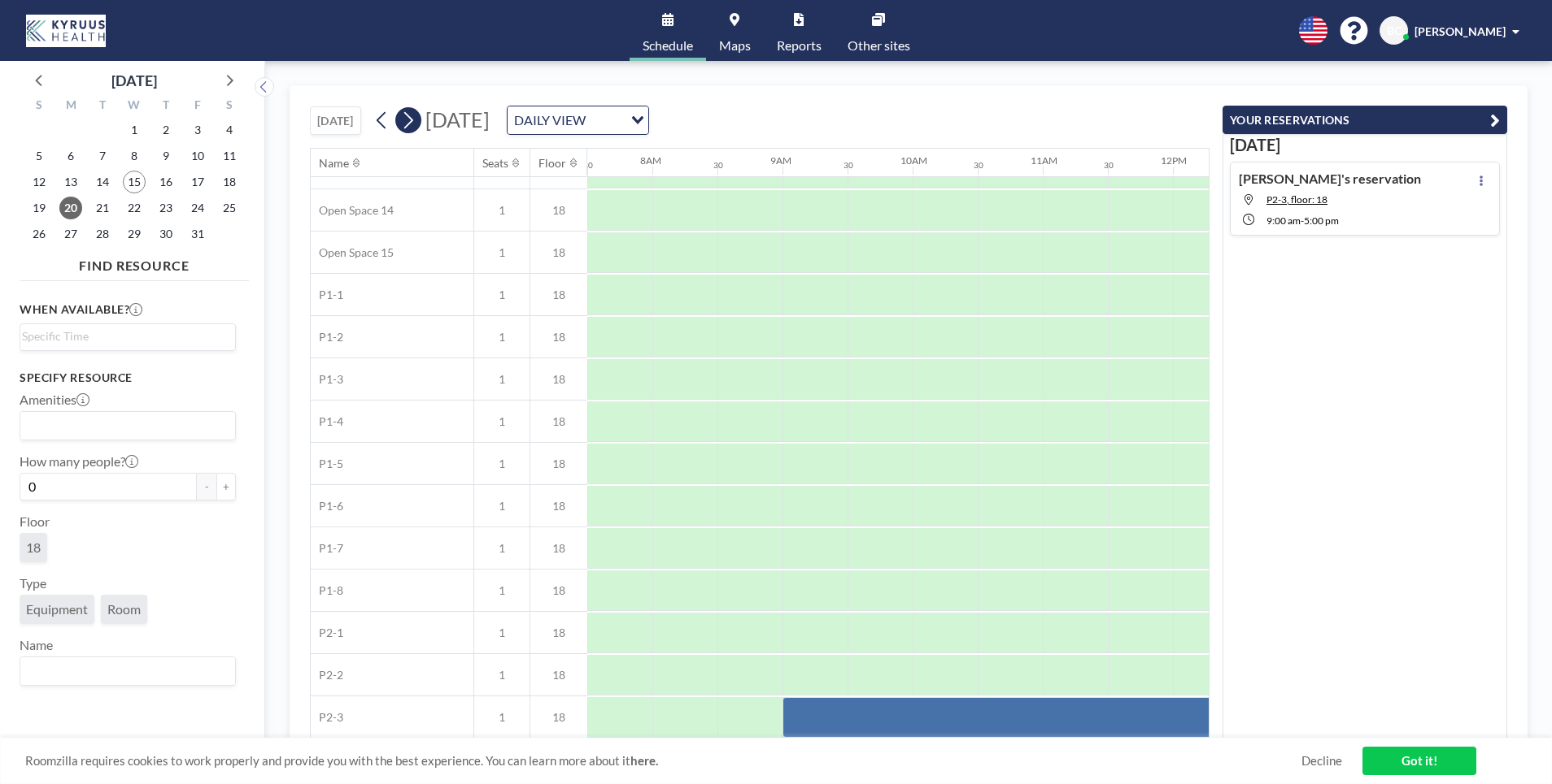
click at [415, 121] on icon at bounding box center [407, 119] width 15 height 24
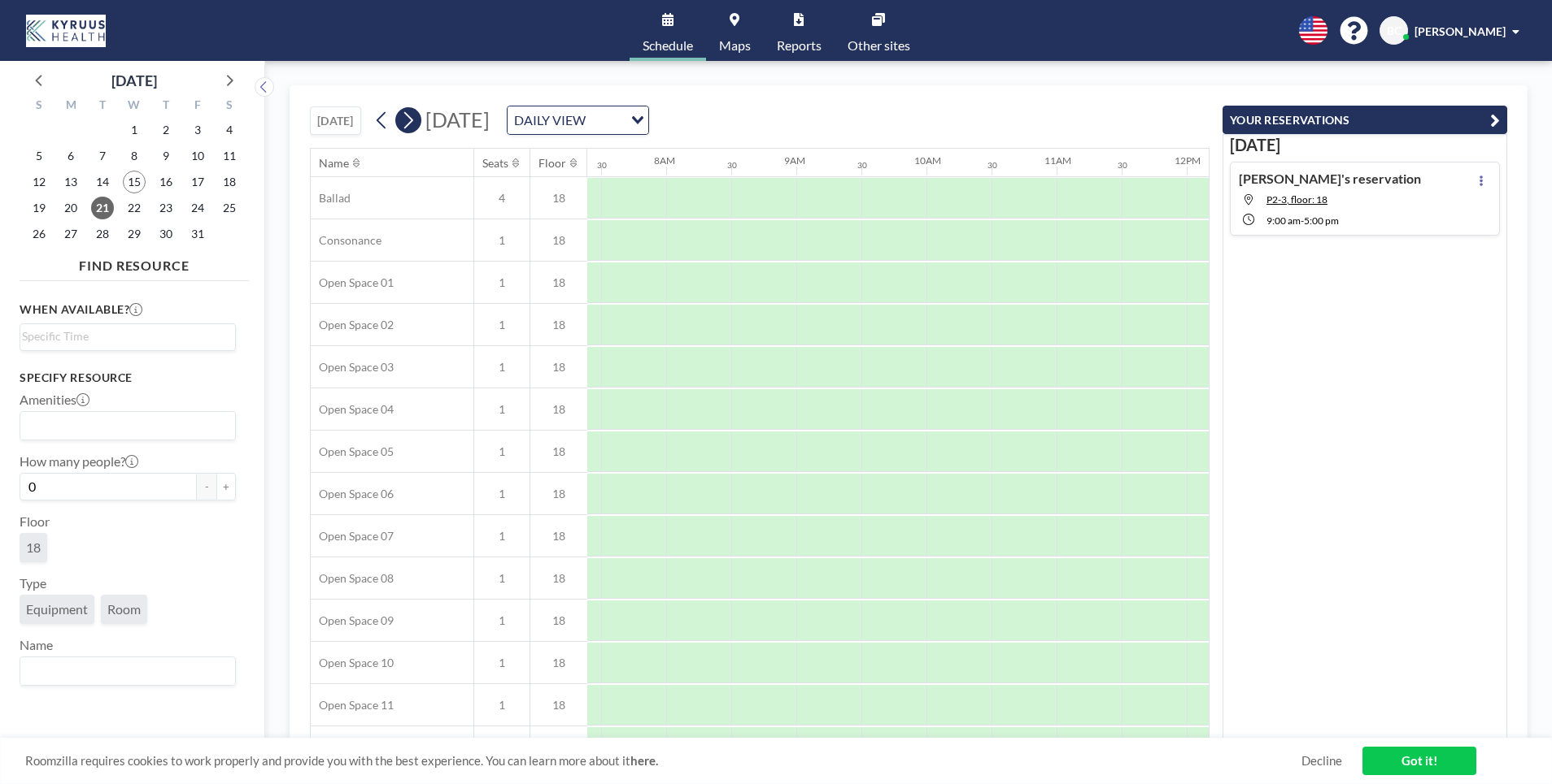
scroll to position [0, 976]
click at [415, 121] on icon at bounding box center [407, 119] width 15 height 24
click at [387, 125] on icon at bounding box center [382, 119] width 15 height 24
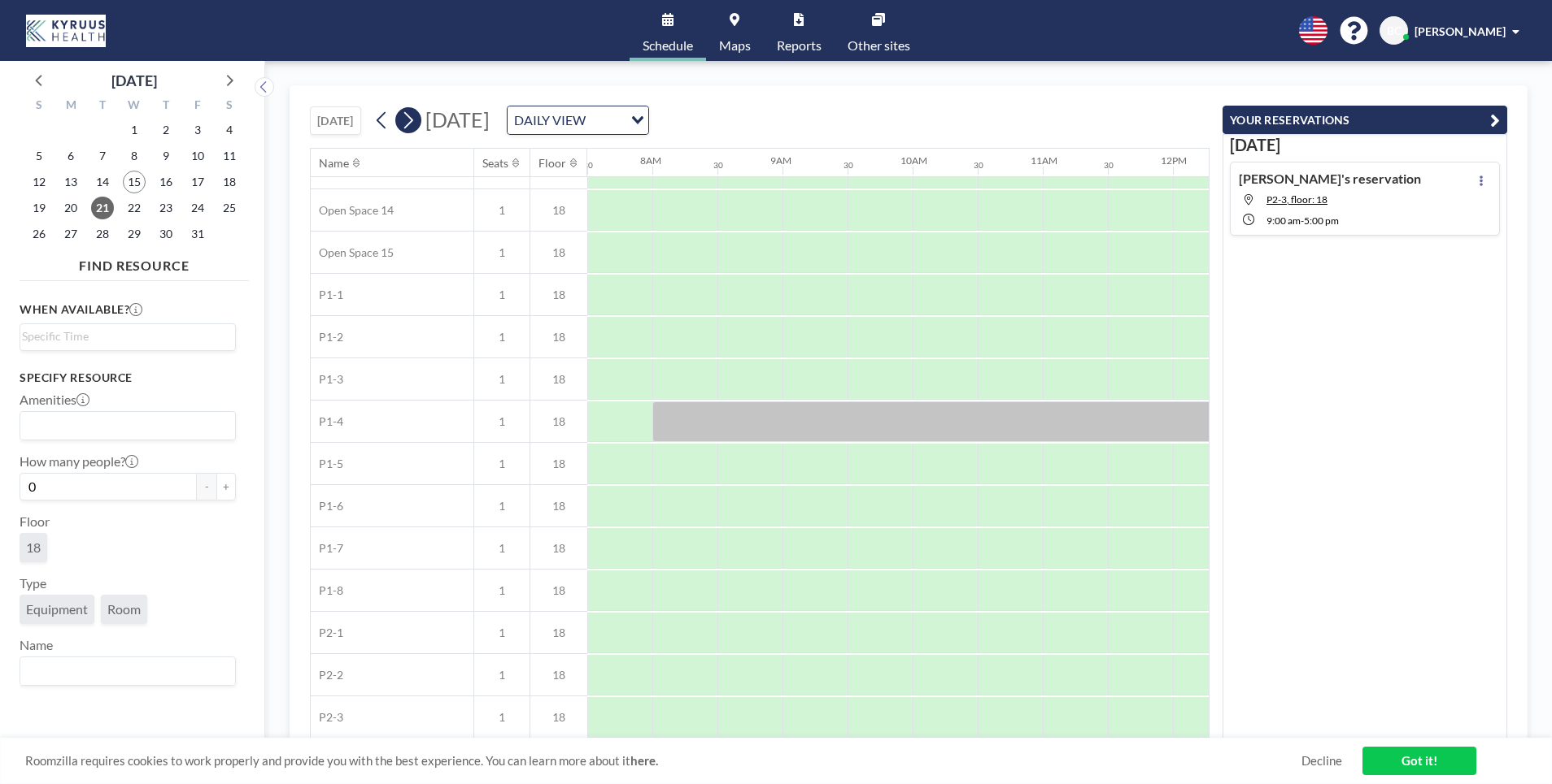
click at [415, 125] on icon at bounding box center [407, 119] width 15 height 24
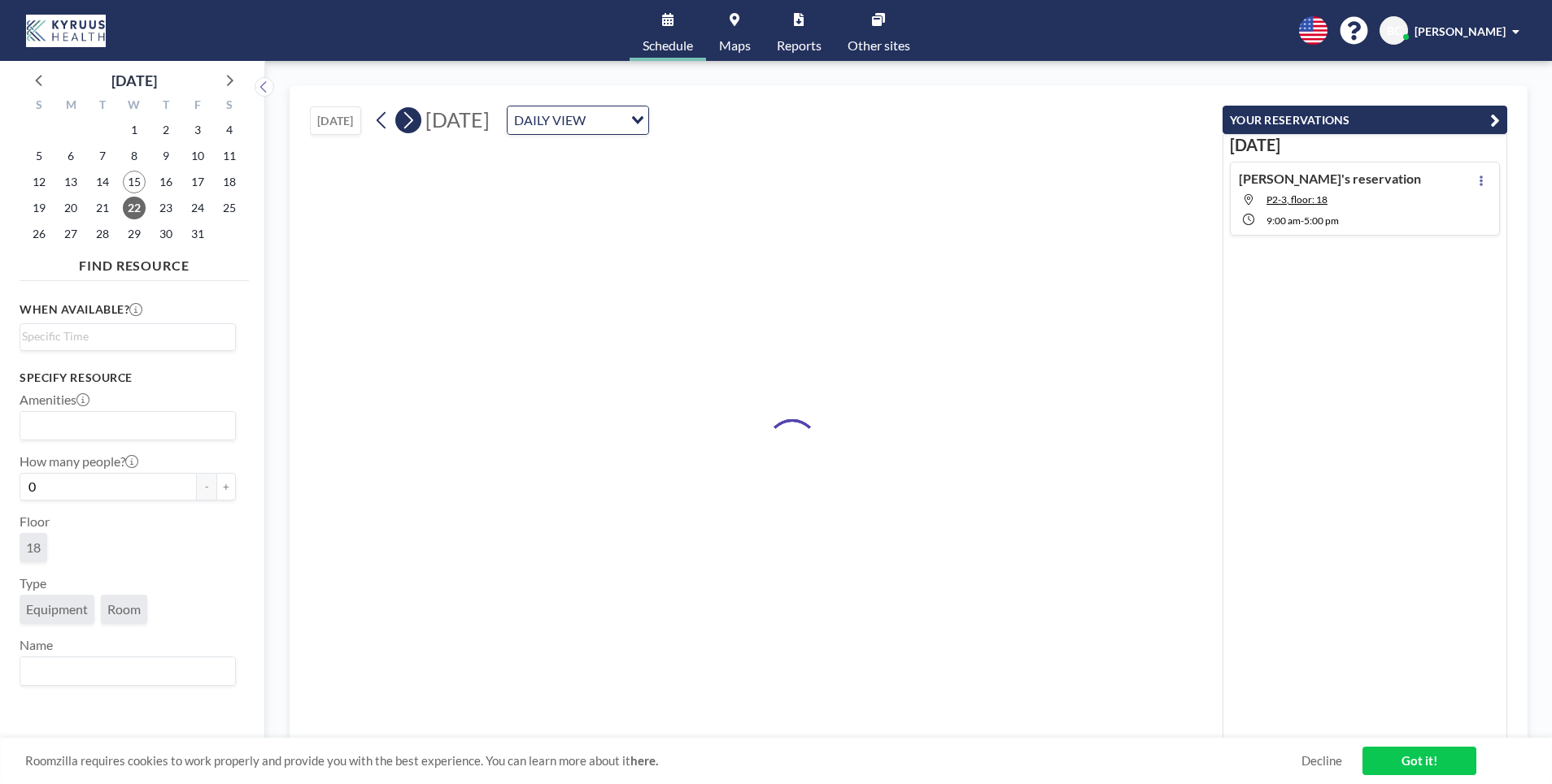
click at [415, 125] on icon at bounding box center [407, 119] width 15 height 24
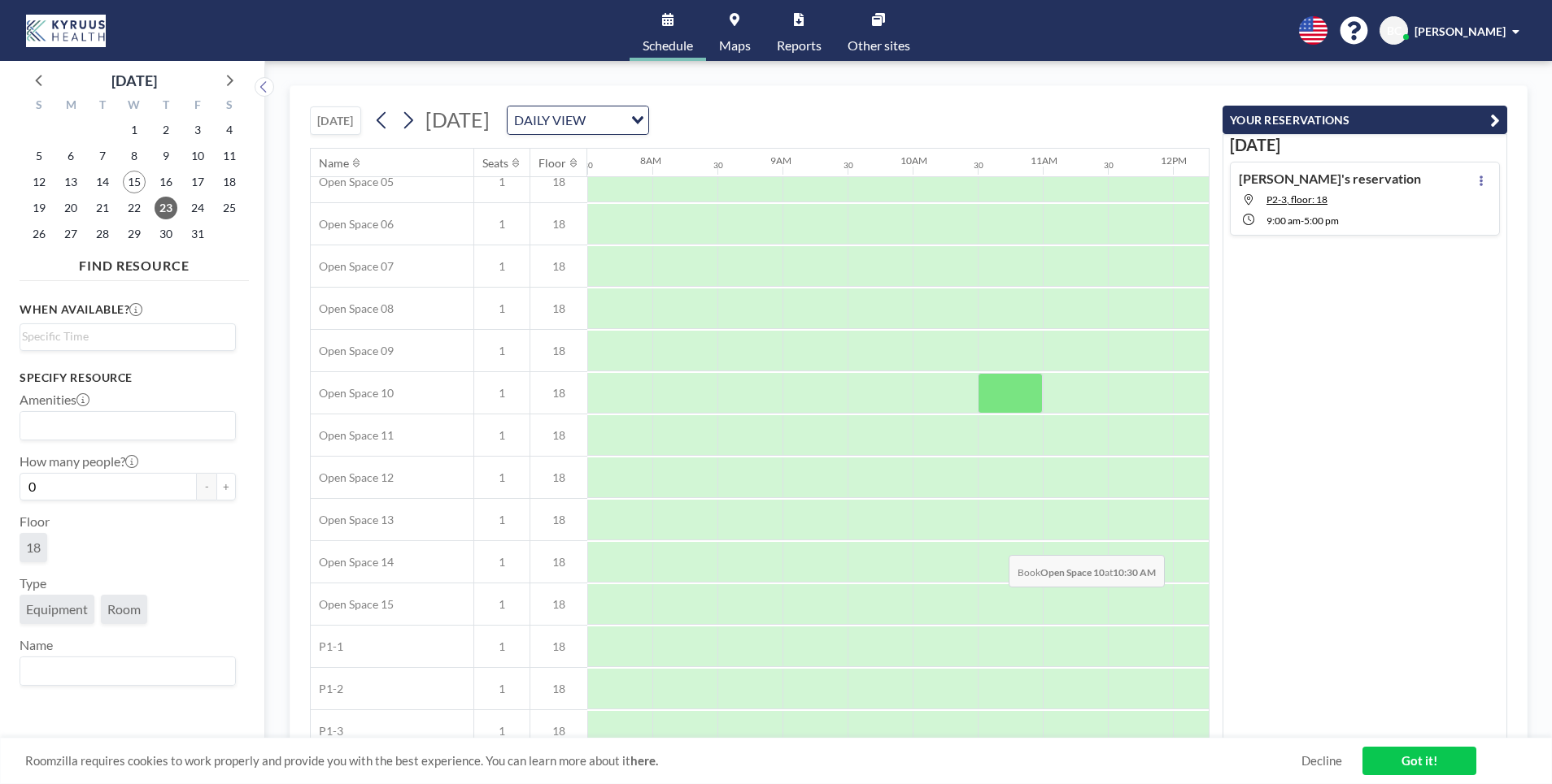
scroll to position [0, 976]
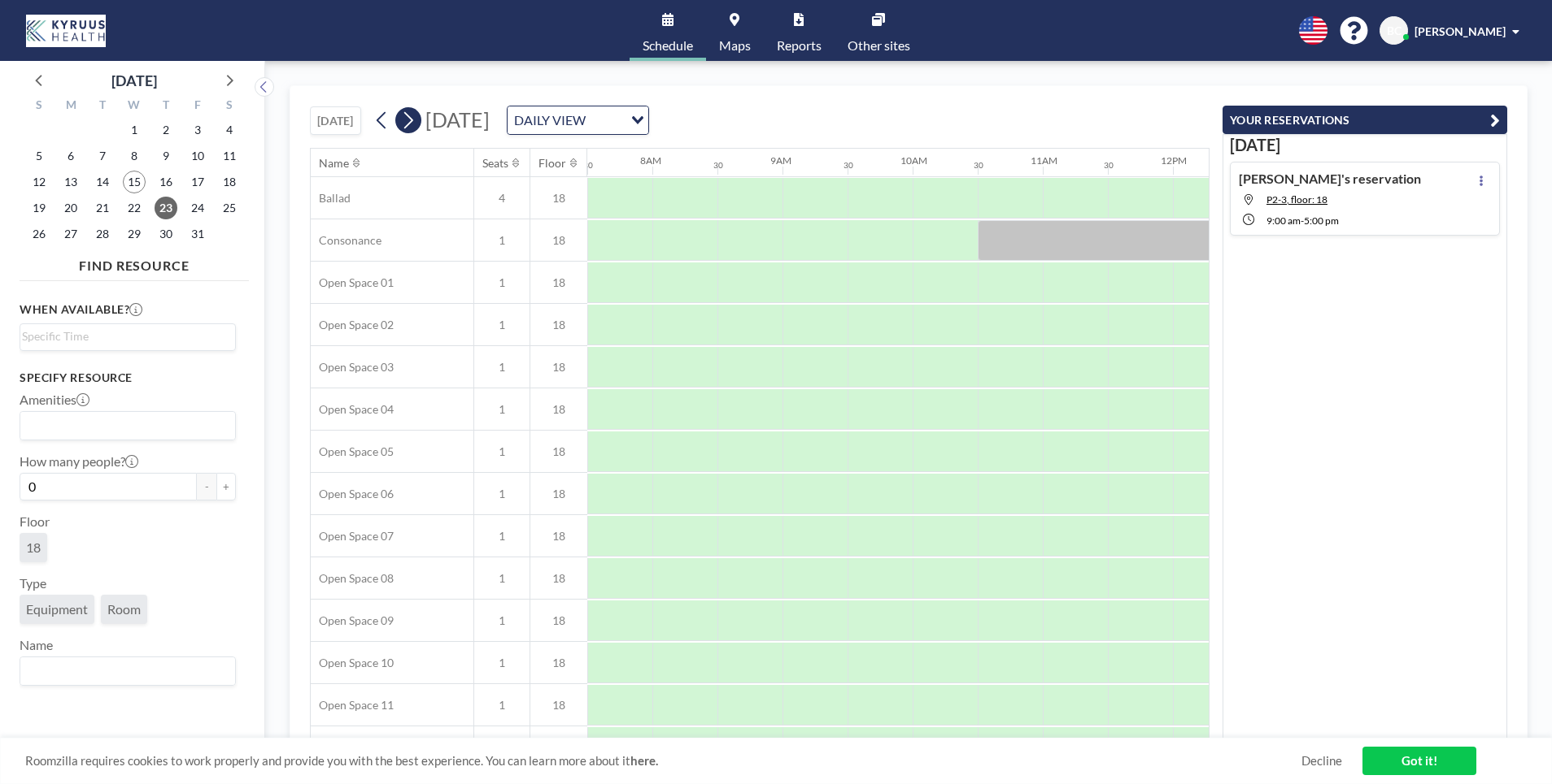
click at [415, 121] on icon at bounding box center [407, 119] width 15 height 24
click at [422, 121] on button at bounding box center [407, 119] width 26 height 26
